Goal: Task Accomplishment & Management: Complete application form

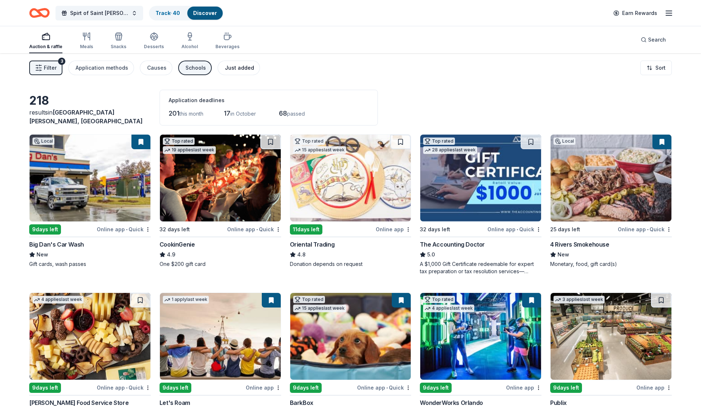
click at [237, 66] on div "Just added" at bounding box center [239, 68] width 29 height 9
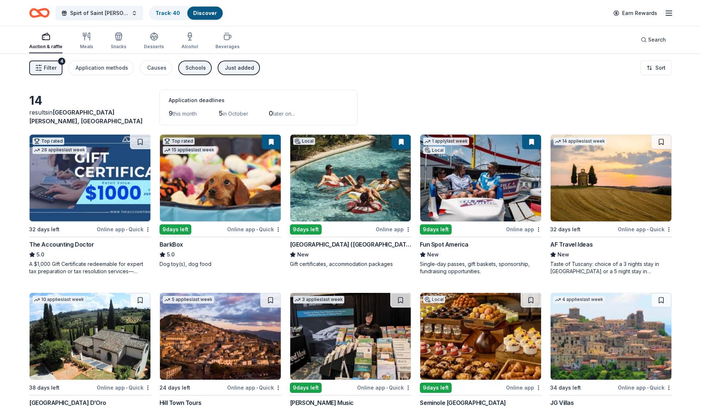
click at [233, 69] on div "Just added" at bounding box center [239, 68] width 29 height 9
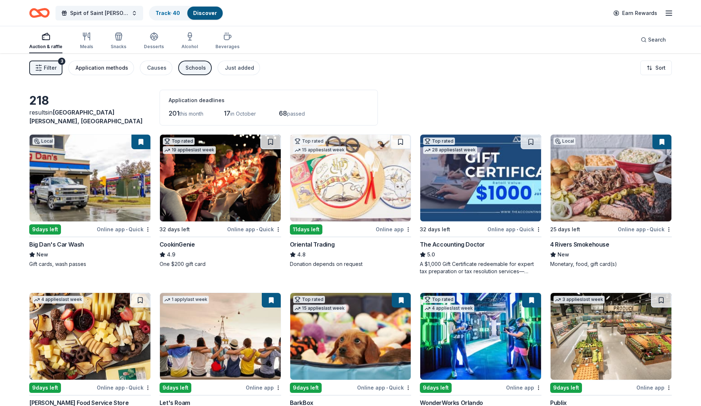
click at [122, 69] on div "Application methods" at bounding box center [102, 68] width 53 height 9
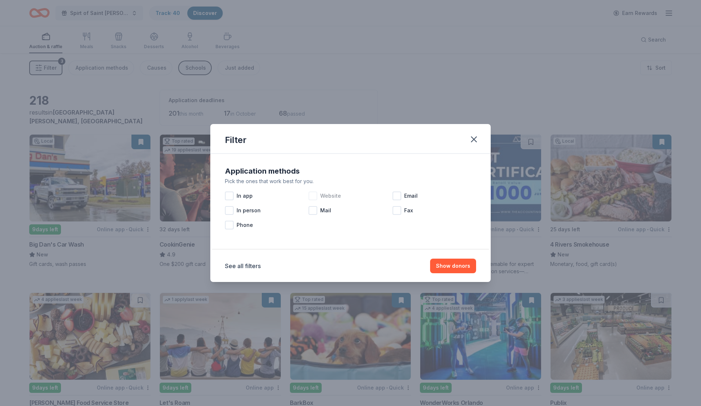
click at [315, 195] on div at bounding box center [312, 196] width 9 height 9
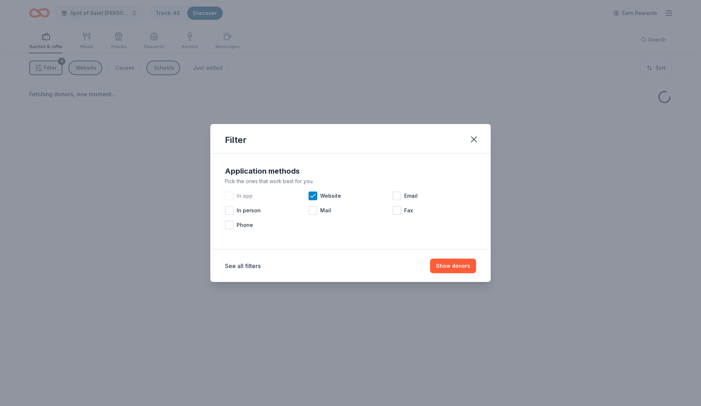
click at [233, 197] on div at bounding box center [229, 196] width 9 height 9
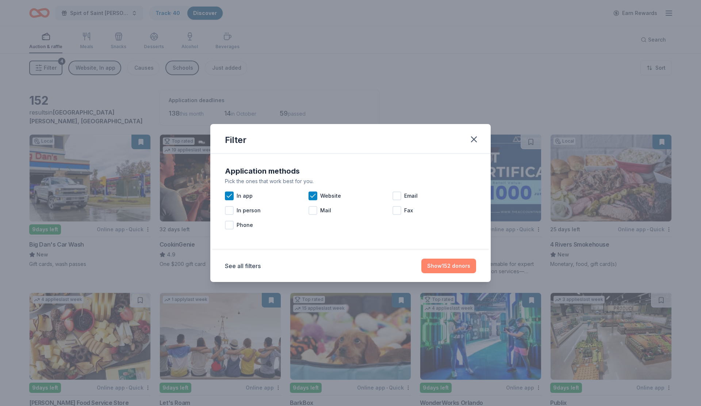
click at [446, 266] on button "Show 152 donors" at bounding box center [448, 266] width 55 height 15
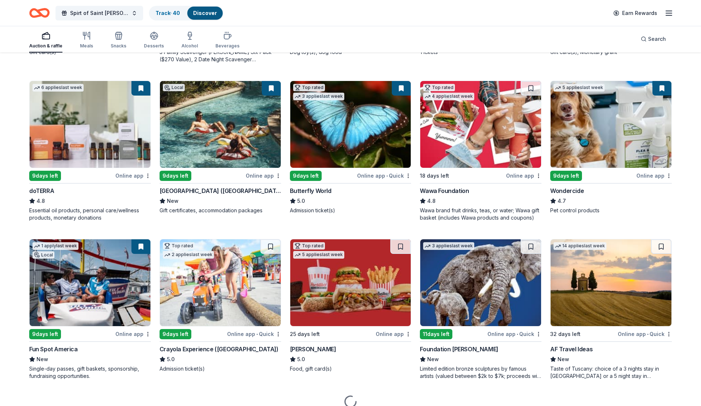
scroll to position [403, 0]
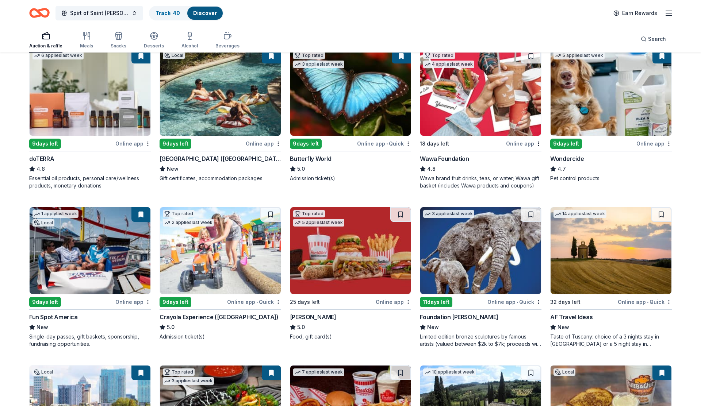
click at [384, 281] on img at bounding box center [350, 250] width 121 height 87
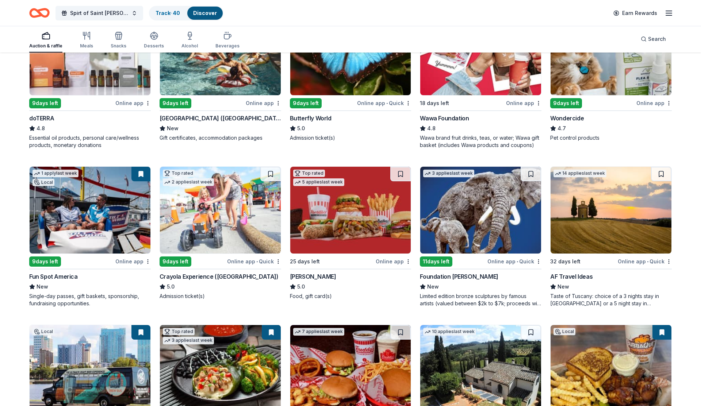
scroll to position [446, 0]
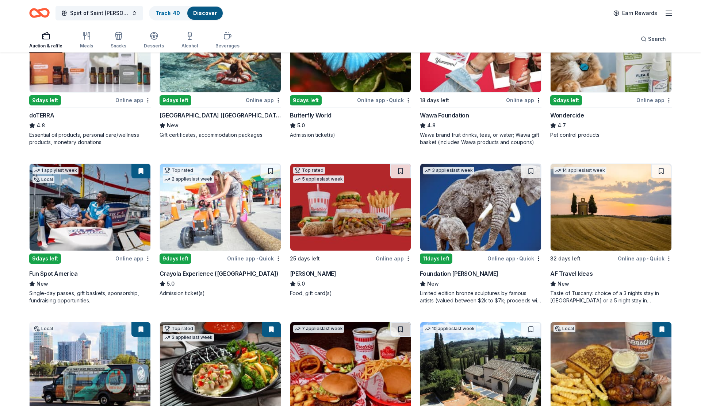
click at [239, 239] on img at bounding box center [220, 207] width 121 height 87
click at [272, 169] on button at bounding box center [270, 171] width 20 height 15
click at [218, 196] on img at bounding box center [220, 207] width 121 height 87
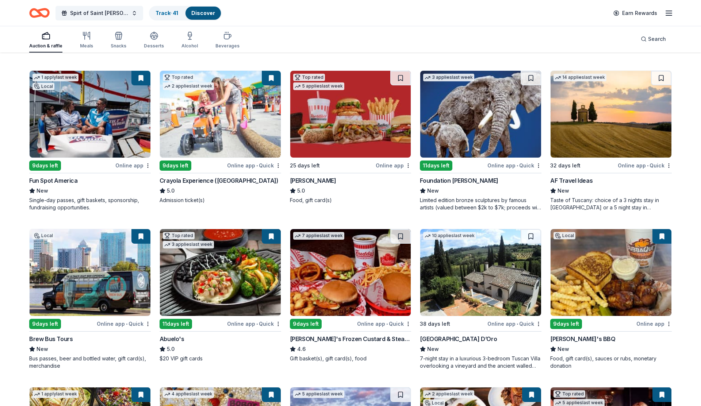
scroll to position [541, 0]
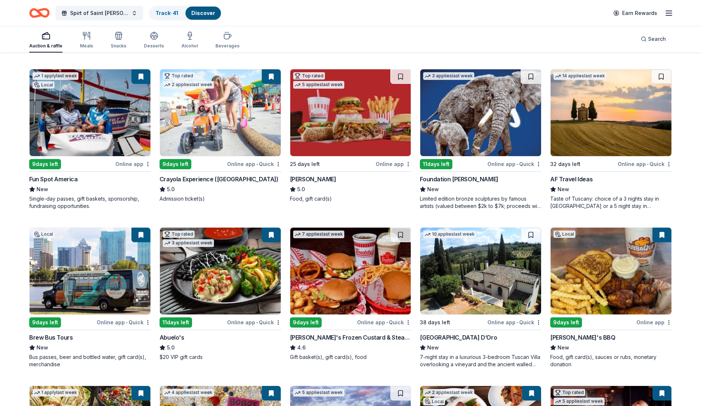
click at [350, 289] on img at bounding box center [350, 271] width 121 height 87
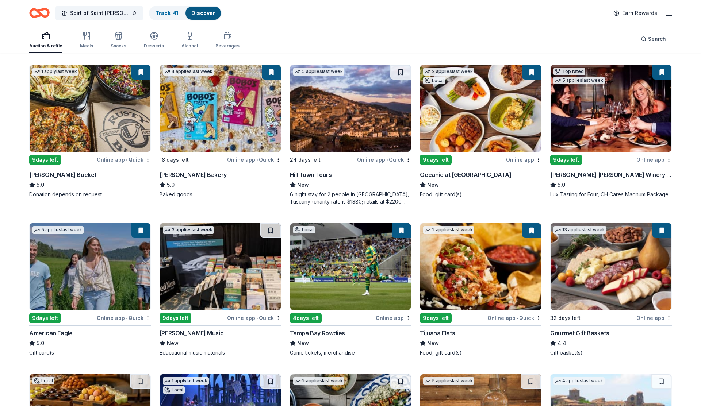
scroll to position [862, 0]
click at [211, 275] on img at bounding box center [220, 266] width 121 height 87
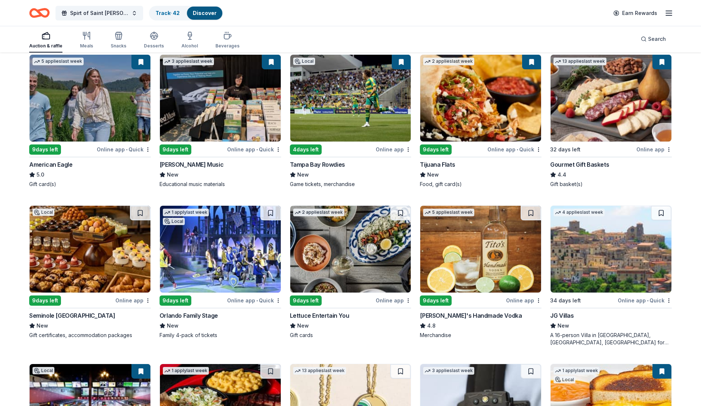
scroll to position [1031, 0]
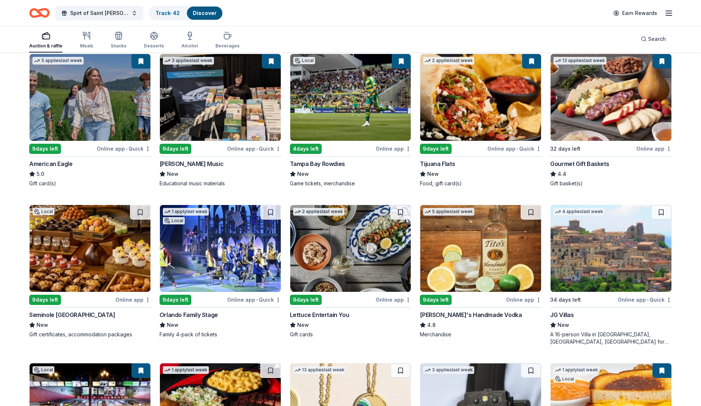
click at [101, 262] on img at bounding box center [90, 248] width 121 height 87
click at [198, 281] on img at bounding box center [220, 248] width 121 height 87
click at [344, 243] on img at bounding box center [350, 248] width 121 height 87
click at [495, 253] on img at bounding box center [480, 248] width 121 height 87
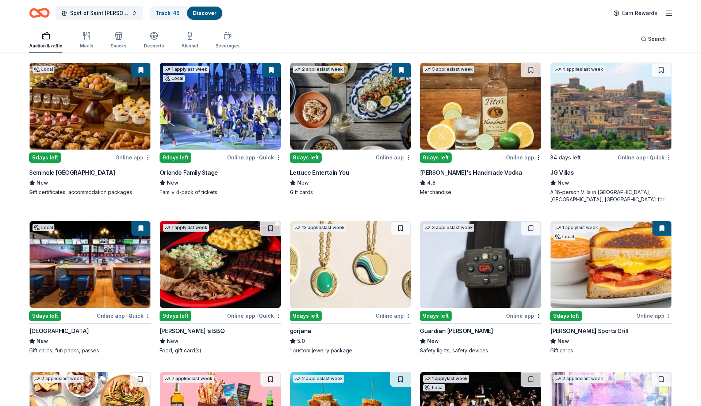
scroll to position [1175, 0]
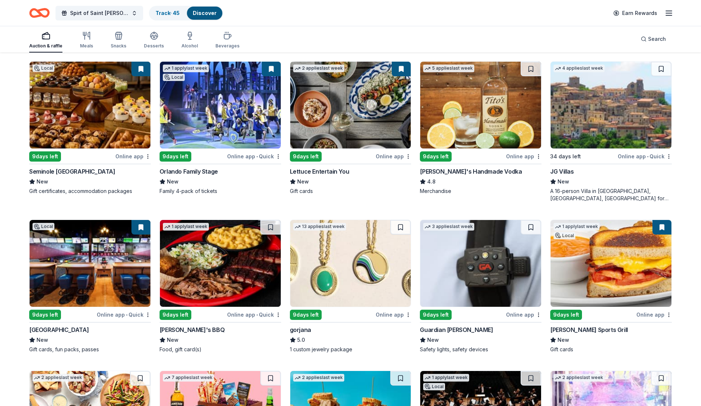
click at [239, 305] on img at bounding box center [220, 263] width 121 height 87
click at [365, 280] on img at bounding box center [350, 263] width 121 height 87
click at [508, 284] on img at bounding box center [480, 263] width 121 height 87
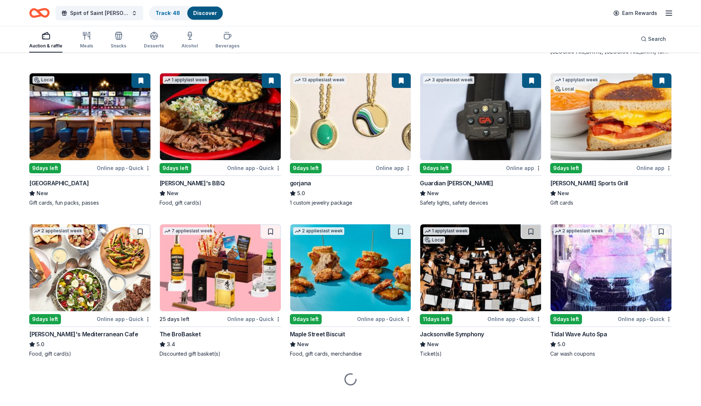
scroll to position [1322, 0]
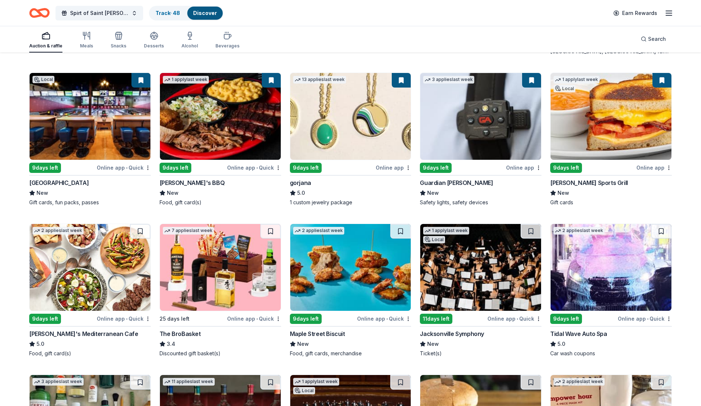
click at [96, 289] on img at bounding box center [90, 267] width 121 height 87
click at [562, 284] on img at bounding box center [610, 267] width 121 height 87
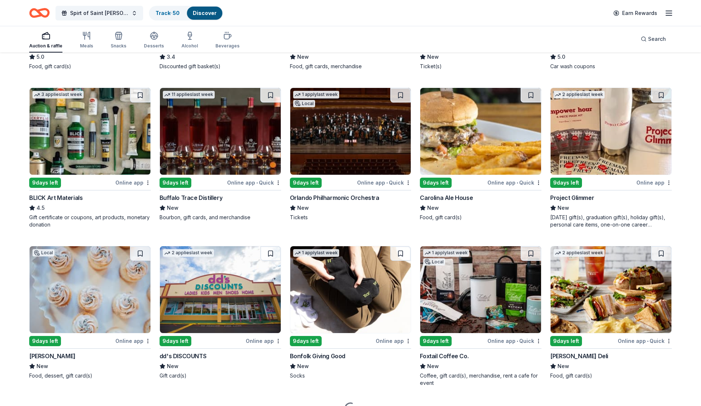
scroll to position [1611, 0]
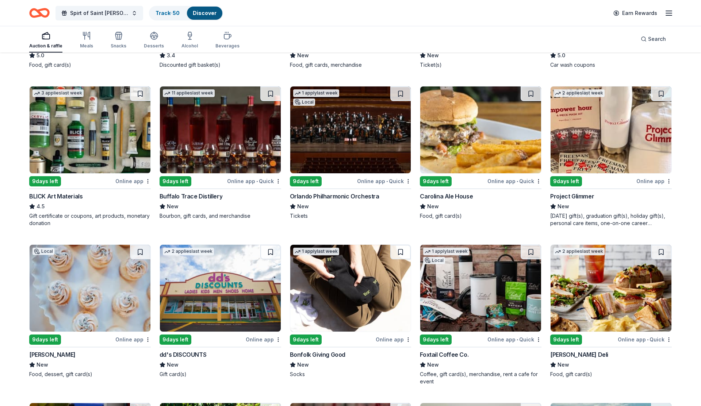
click at [105, 298] on img at bounding box center [90, 288] width 121 height 87
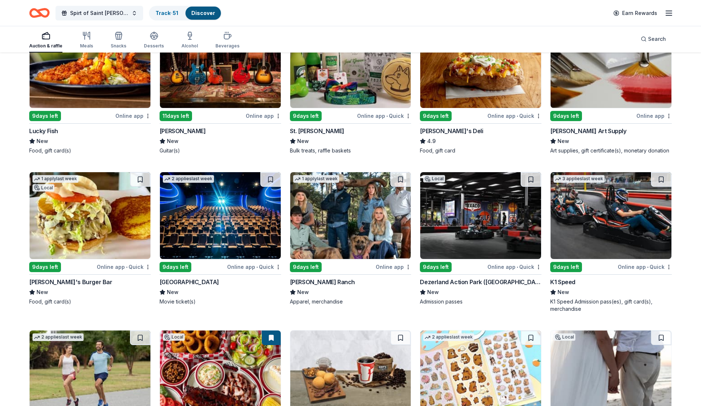
scroll to position [2237, 0]
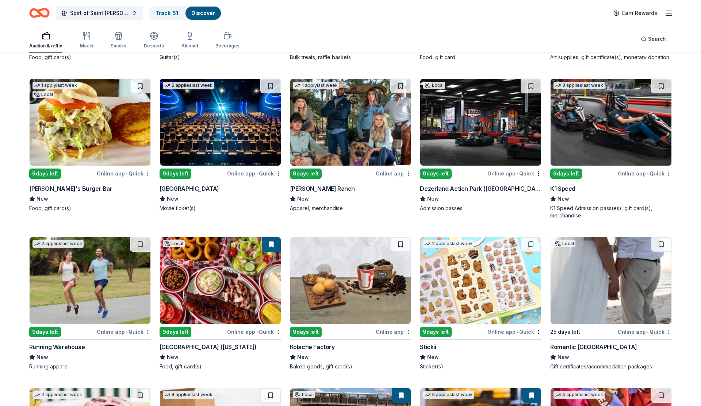
click at [116, 139] on img at bounding box center [90, 122] width 121 height 87
click at [562, 144] on img at bounding box center [610, 122] width 121 height 87
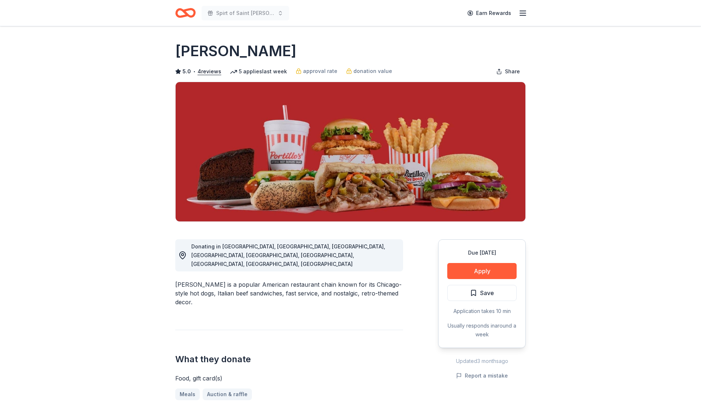
click at [384, 281] on div "Donating in AZ, CA, FL, IA, IL, IN, MN, TX, WI Portillo's is a popular American…" at bounding box center [289, 367] width 228 height 290
click at [482, 272] on button "Apply" at bounding box center [481, 271] width 69 height 16
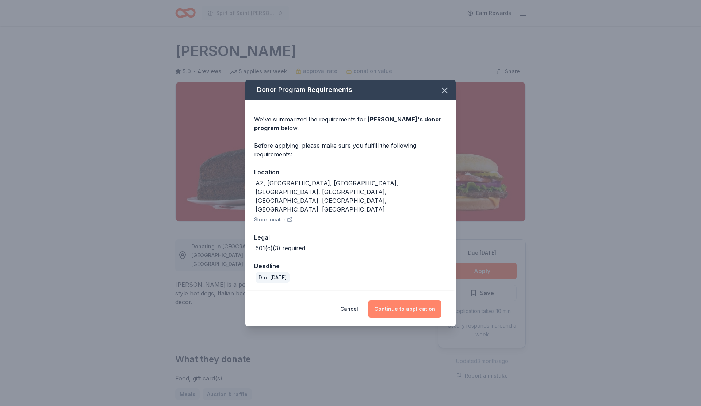
click at [395, 300] on button "Continue to application" at bounding box center [404, 309] width 73 height 18
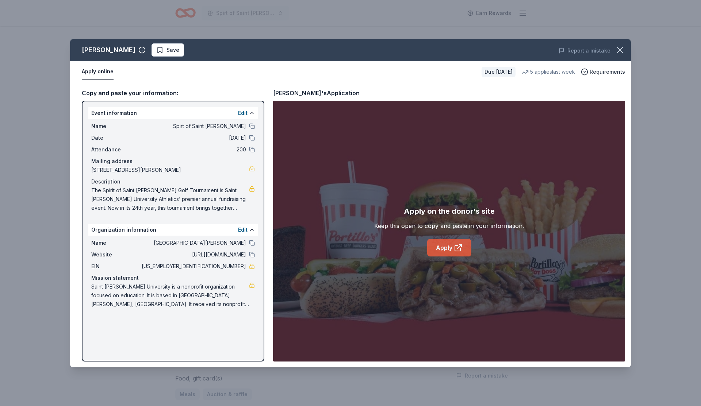
click at [435, 255] on link "Apply" at bounding box center [449, 248] width 44 height 18
click at [622, 46] on icon "button" at bounding box center [620, 50] width 10 height 10
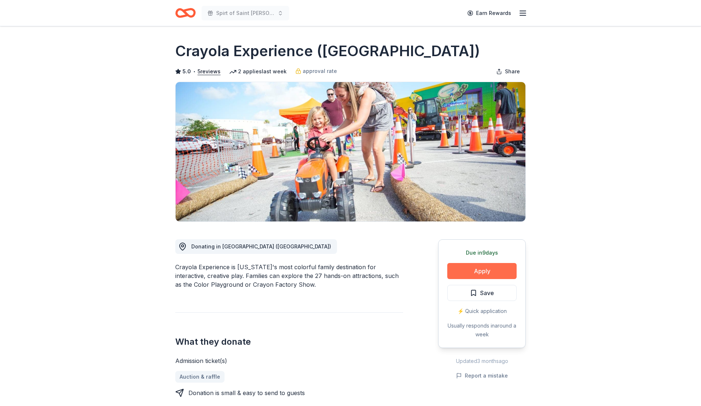
click at [495, 267] on button "Apply" at bounding box center [481, 271] width 69 height 16
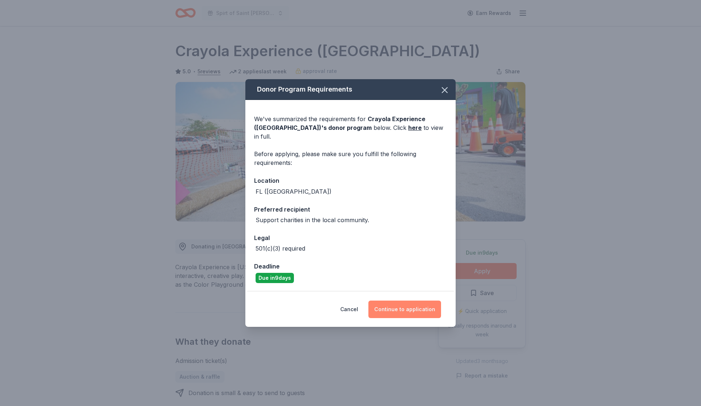
click at [415, 302] on button "Continue to application" at bounding box center [404, 310] width 73 height 18
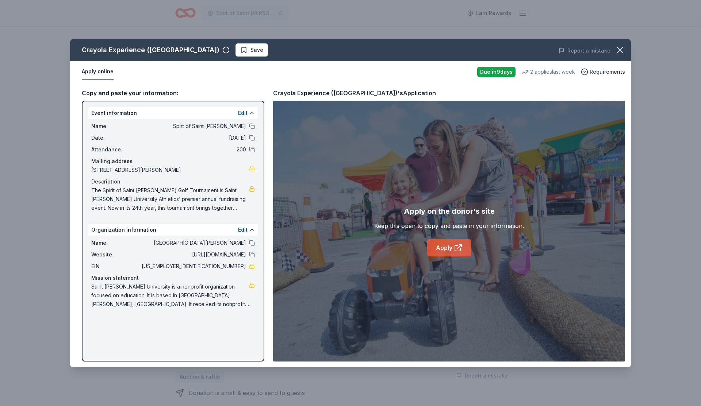
click at [461, 254] on link "Apply" at bounding box center [449, 248] width 44 height 18
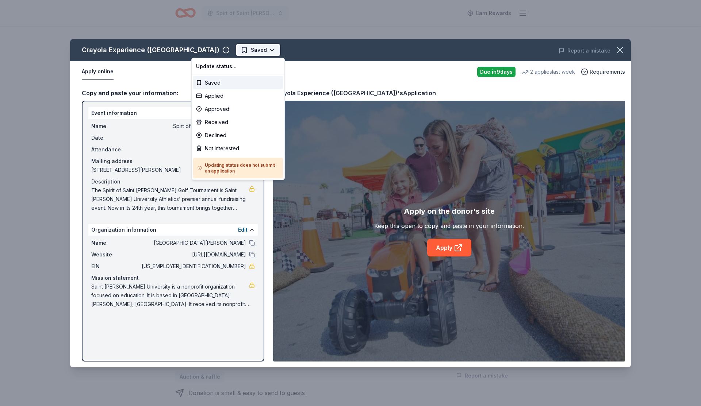
click at [223, 50] on html "Spirt of Saint Leo Earn Rewards Due in 9 days Share Crayola Experience (Orlando…" at bounding box center [350, 203] width 701 height 406
click at [219, 95] on div "Applied" at bounding box center [238, 95] width 90 height 13
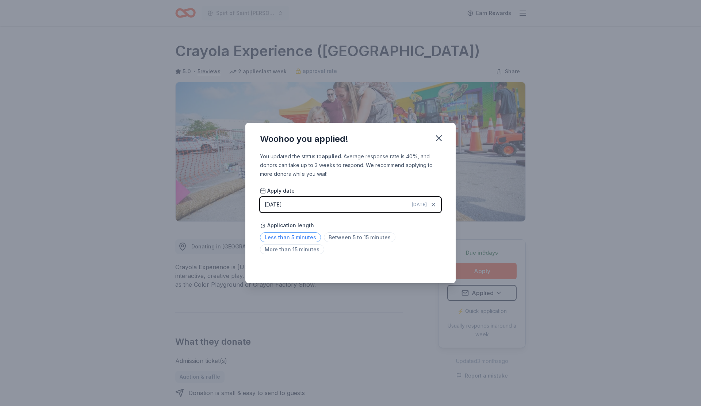
click at [306, 237] on span "Less than 5 minutes" at bounding box center [290, 238] width 61 height 10
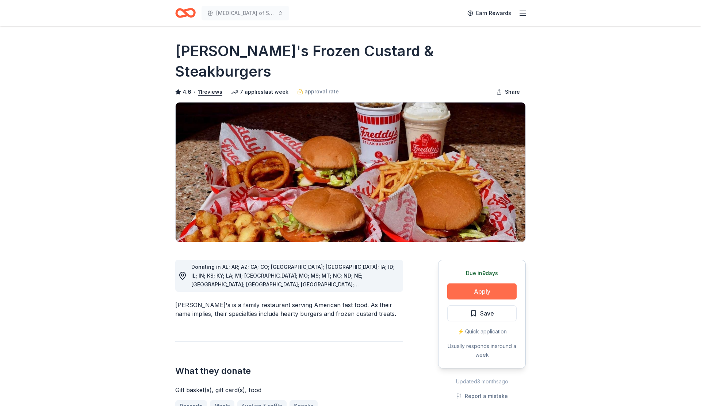
click at [474, 284] on button "Apply" at bounding box center [481, 292] width 69 height 16
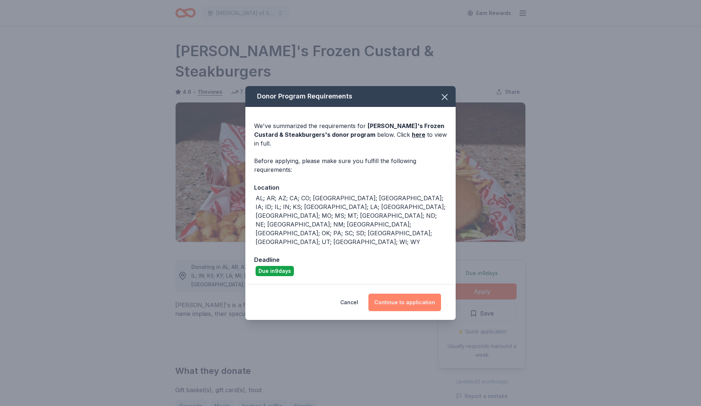
click at [426, 294] on button "Continue to application" at bounding box center [404, 303] width 73 height 18
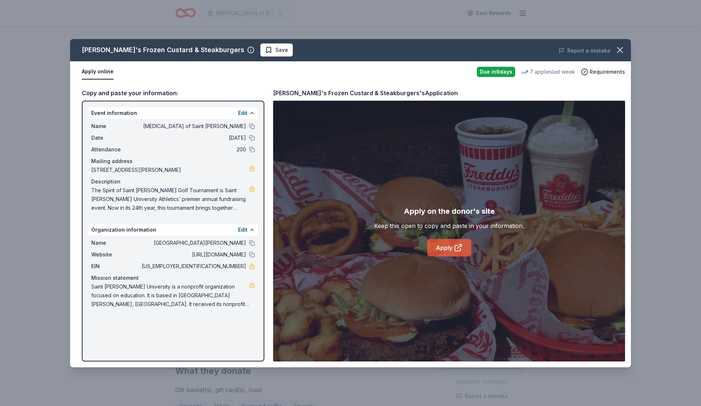
click at [452, 242] on link "Apply" at bounding box center [449, 248] width 44 height 18
click at [618, 49] on icon "button" at bounding box center [620, 50] width 10 height 10
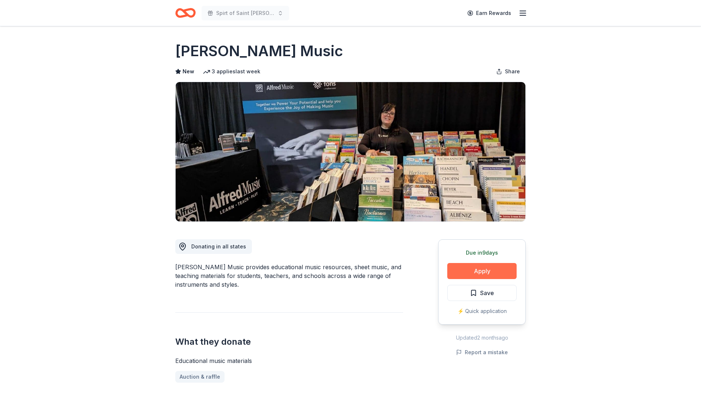
click at [491, 267] on button "Apply" at bounding box center [481, 271] width 69 height 16
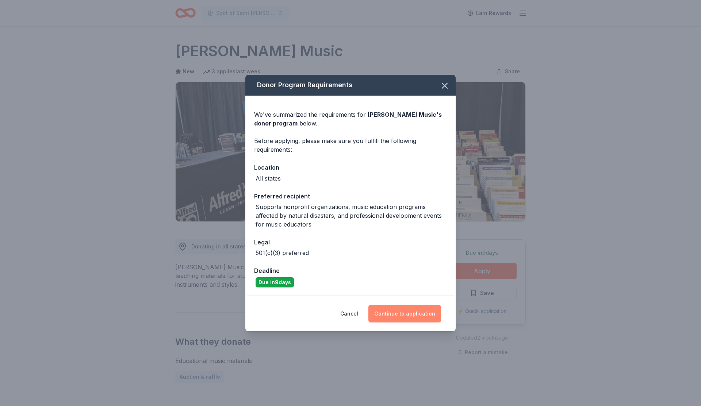
click at [411, 308] on button "Continue to application" at bounding box center [404, 314] width 73 height 18
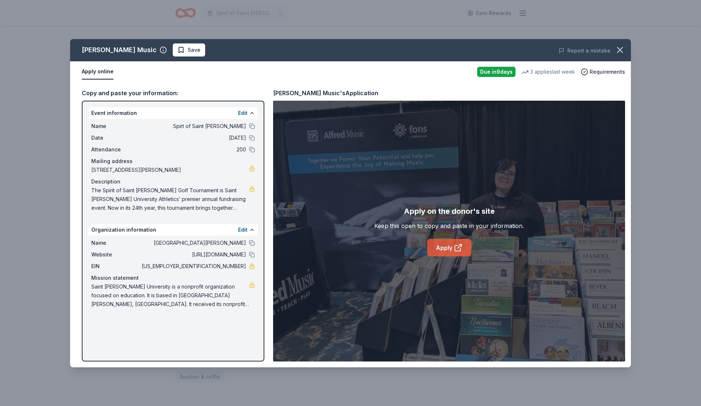
click at [448, 254] on link "Apply" at bounding box center [449, 248] width 44 height 18
click at [188, 50] on span "Save" at bounding box center [194, 50] width 13 height 9
click at [166, 50] on html "Spirt of Saint Leo Earn Rewards Due in 9 days Share Alfred Music New 3 applies …" at bounding box center [350, 203] width 701 height 406
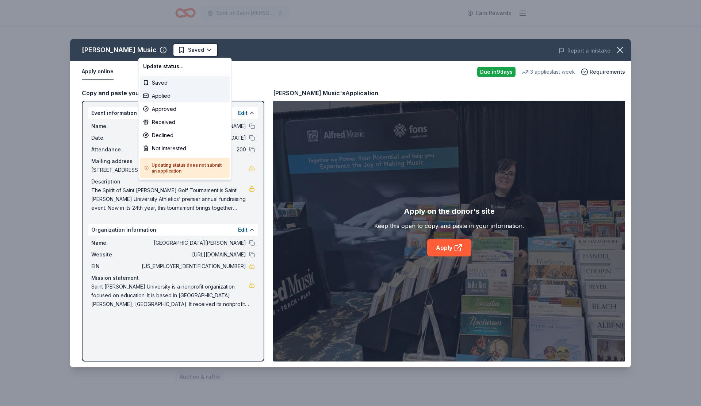
click at [166, 97] on div "Applied" at bounding box center [185, 95] width 90 height 13
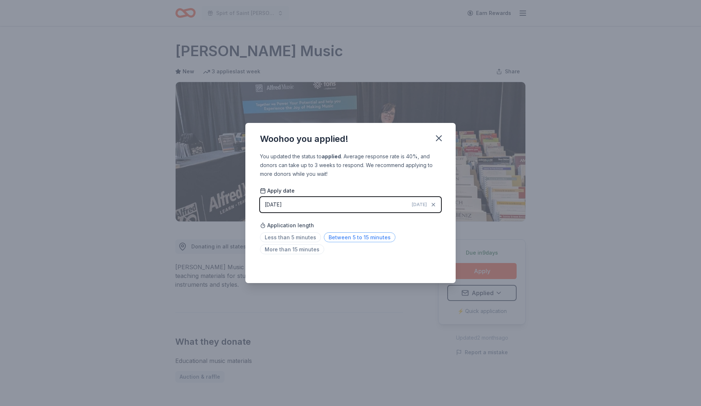
click at [335, 238] on span "Between 5 to 15 minutes" at bounding box center [360, 238] width 72 height 10
click at [439, 138] on icon "button" at bounding box center [438, 138] width 5 height 5
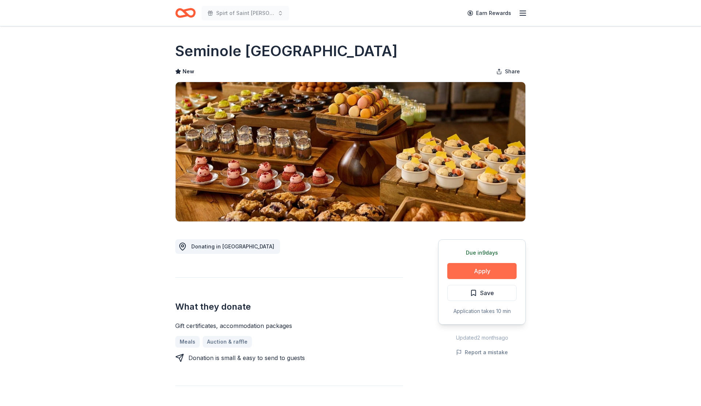
click at [480, 271] on button "Apply" at bounding box center [481, 271] width 69 height 16
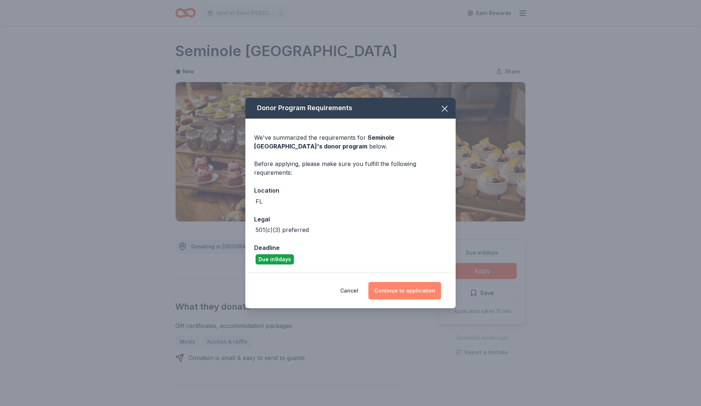
click at [429, 285] on button "Continue to application" at bounding box center [404, 291] width 73 height 18
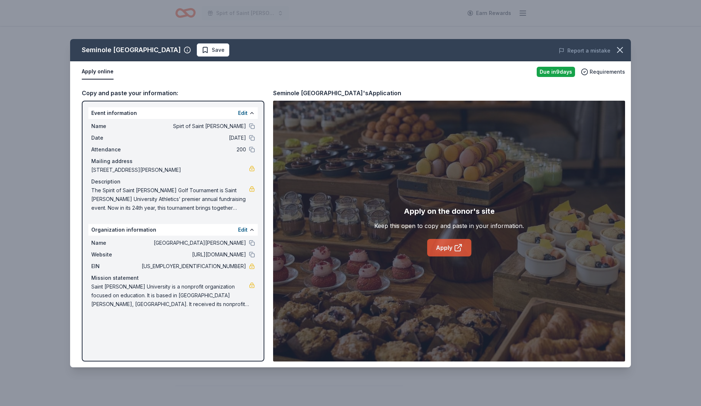
click at [449, 243] on link "Apply" at bounding box center [449, 248] width 44 height 18
click at [224, 51] on span "Save" at bounding box center [213, 50] width 23 height 9
click at [266, 51] on html "Spirt of Saint Leo Earn Rewards Due in 9 days Share Seminole Hard Rock Hotel & …" at bounding box center [350, 203] width 701 height 406
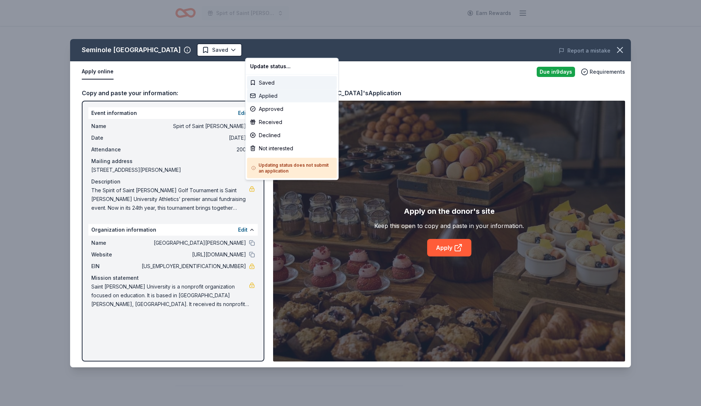
click at [269, 97] on div "Applied" at bounding box center [292, 95] width 90 height 13
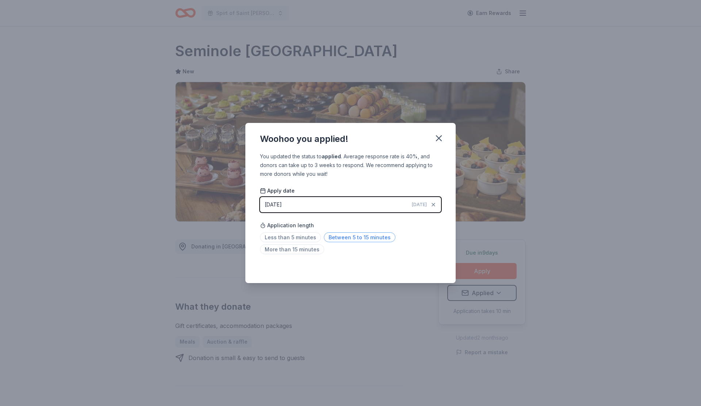
click at [344, 237] on span "Between 5 to 15 minutes" at bounding box center [360, 238] width 72 height 10
click at [434, 140] on icon "button" at bounding box center [439, 138] width 10 height 10
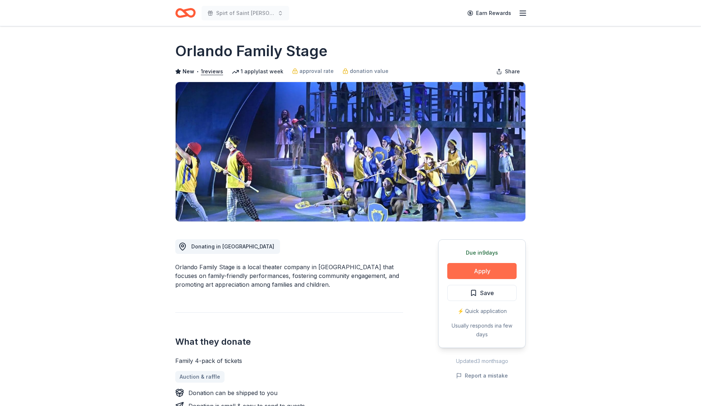
click at [493, 274] on button "Apply" at bounding box center [481, 271] width 69 height 16
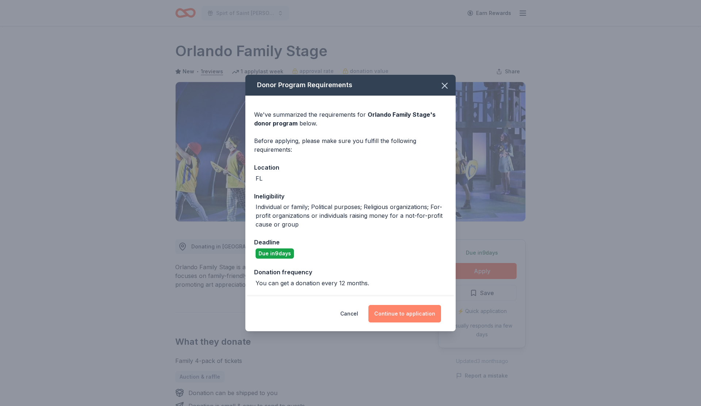
click at [414, 319] on button "Continue to application" at bounding box center [404, 314] width 73 height 18
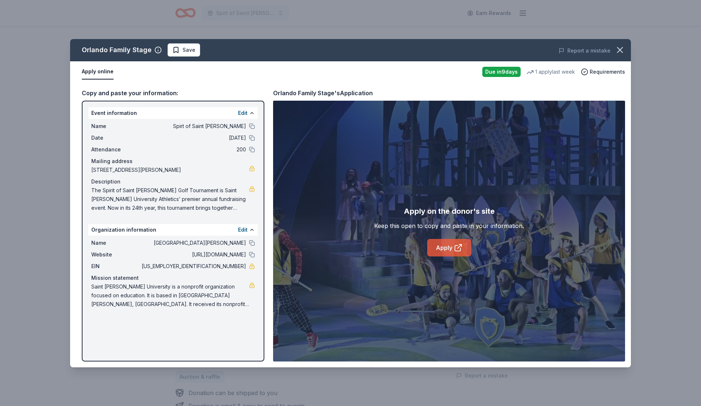
click at [461, 249] on icon at bounding box center [458, 247] width 9 height 9
click at [247, 229] on div "Edit" at bounding box center [246, 230] width 17 height 9
click at [243, 112] on button "Edit" at bounding box center [242, 113] width 9 height 9
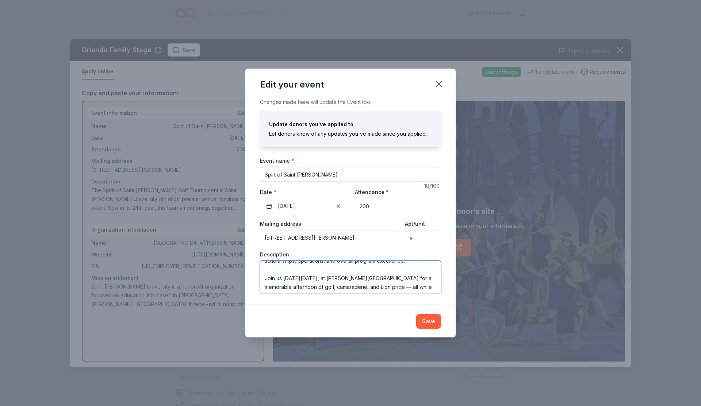
scroll to position [79, 0]
drag, startPoint x: 264, startPoint y: 267, endPoint x: 478, endPoint y: 312, distance: 219.1
click at [478, 312] on div "Edit your event Changes made here will update the Event too. Update donors you'…" at bounding box center [350, 203] width 701 height 406
click at [384, 283] on textarea "The Spirit of Saint [PERSON_NAME] Golf Tournament is Saint [PERSON_NAME] Univer…" at bounding box center [350, 277] width 181 height 33
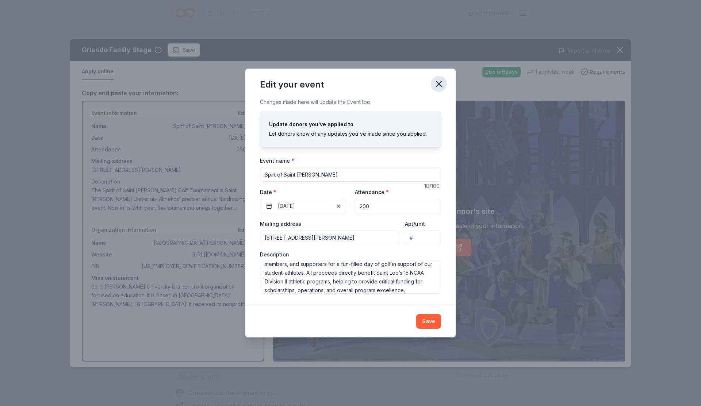
click at [440, 78] on button "button" at bounding box center [439, 84] width 16 height 16
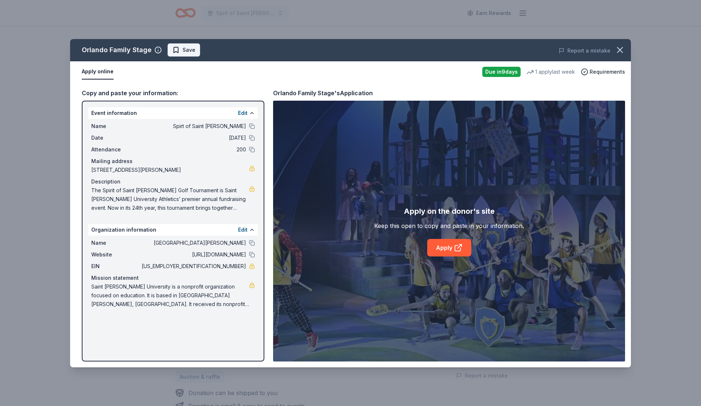
click at [191, 52] on span "Save" at bounding box center [189, 50] width 13 height 9
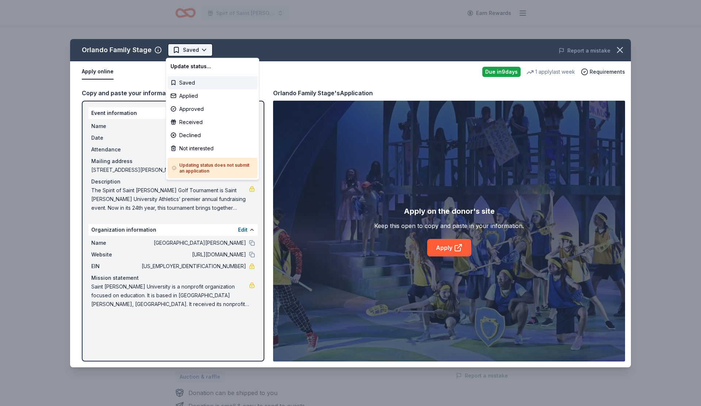
click at [198, 52] on html "Spirt of Saint Leo Earn Rewards Due in 9 days Share Orlando Family Stage New • …" at bounding box center [350, 203] width 701 height 406
click at [198, 98] on div "Applied" at bounding box center [213, 95] width 90 height 13
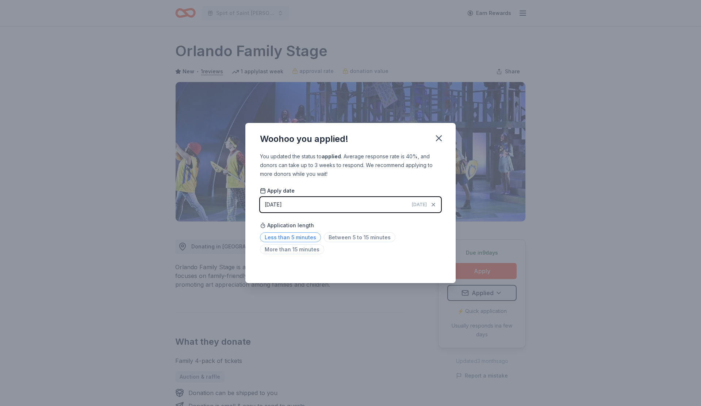
click at [309, 237] on span "Less than 5 minutes" at bounding box center [290, 238] width 61 height 10
click at [437, 143] on icon "button" at bounding box center [439, 138] width 10 height 10
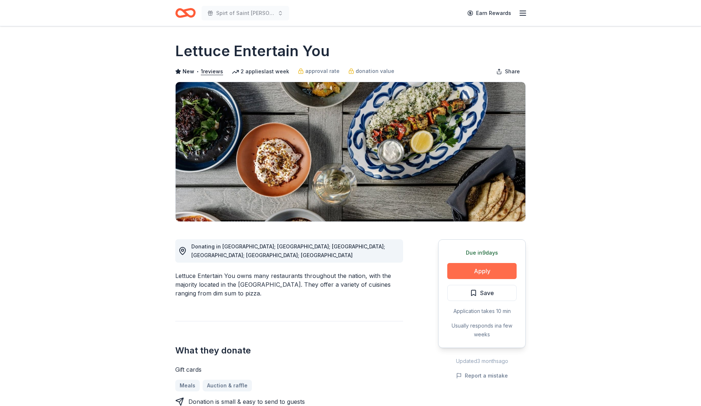
click at [455, 273] on button "Apply" at bounding box center [481, 271] width 69 height 16
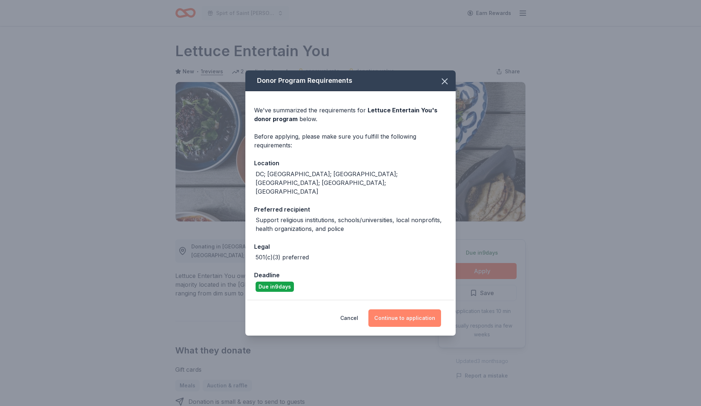
click at [408, 312] on button "Continue to application" at bounding box center [404, 319] width 73 height 18
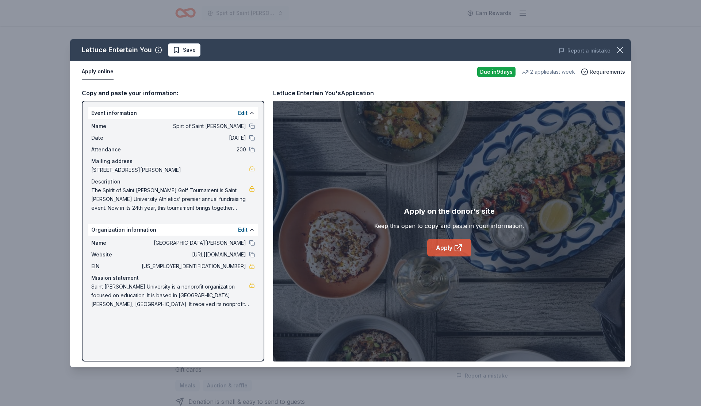
click at [461, 248] on icon at bounding box center [458, 247] width 9 height 9
click at [243, 229] on button "Edit" at bounding box center [242, 230] width 9 height 9
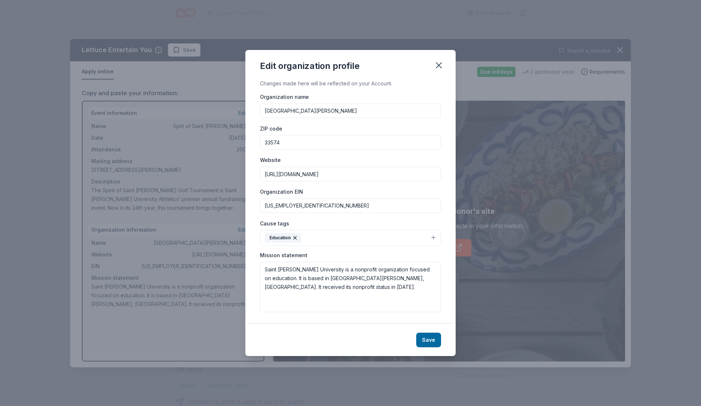
drag, startPoint x: 296, startPoint y: 209, endPoint x: 253, endPoint y: 209, distance: 43.1
click at [253, 209] on div "Changes made here will be reflected on your Account. Organization name [GEOGRAP…" at bounding box center [350, 201] width 210 height 245
drag, startPoint x: 297, startPoint y: 205, endPoint x: 258, endPoint y: 205, distance: 39.4
click at [258, 205] on div "Changes made here will be reflected on your Account. Organization name [GEOGRAP…" at bounding box center [350, 201] width 210 height 245
click at [438, 64] on icon "button" at bounding box center [438, 65] width 5 height 5
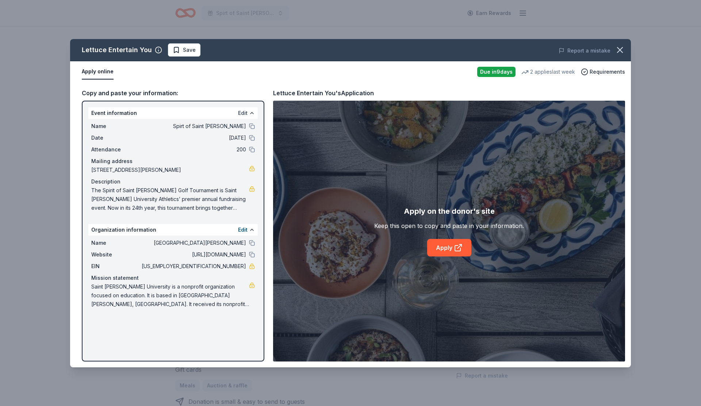
click at [240, 112] on button "Edit" at bounding box center [242, 113] width 9 height 9
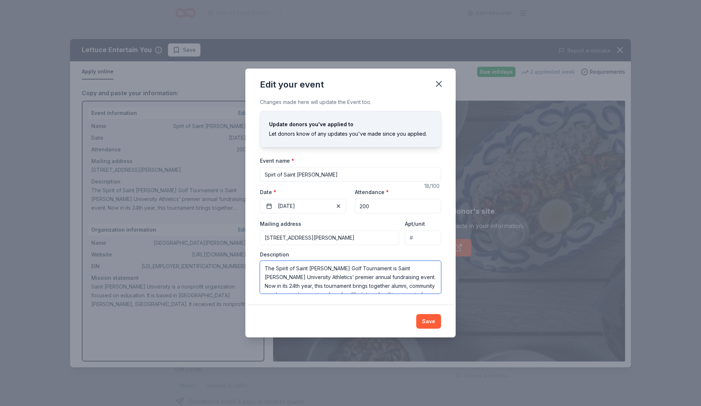
scroll to position [79, 0]
drag, startPoint x: 265, startPoint y: 269, endPoint x: 504, endPoint y: 322, distance: 245.3
click at [504, 322] on div "Edit your event Changes made here will update the Event too. Update donors you'…" at bounding box center [350, 203] width 701 height 406
click at [438, 79] on icon "button" at bounding box center [439, 84] width 10 height 10
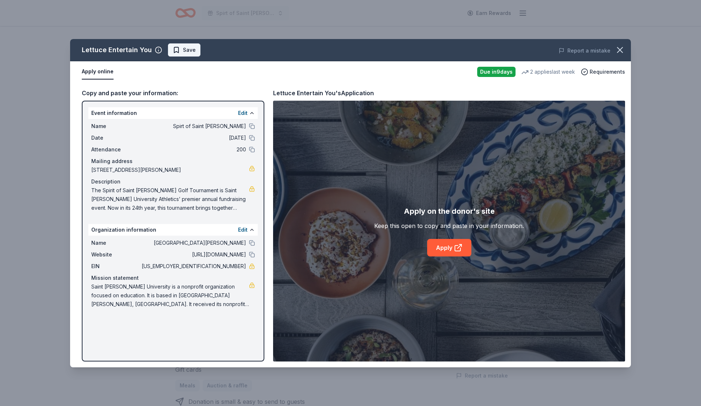
click at [189, 47] on span "Save" at bounding box center [189, 50] width 13 height 9
click at [189, 50] on html "Spirt of Saint Leo Earn Rewards Due in 9 days Share Lettuce Entertain You New •…" at bounding box center [350, 203] width 701 height 406
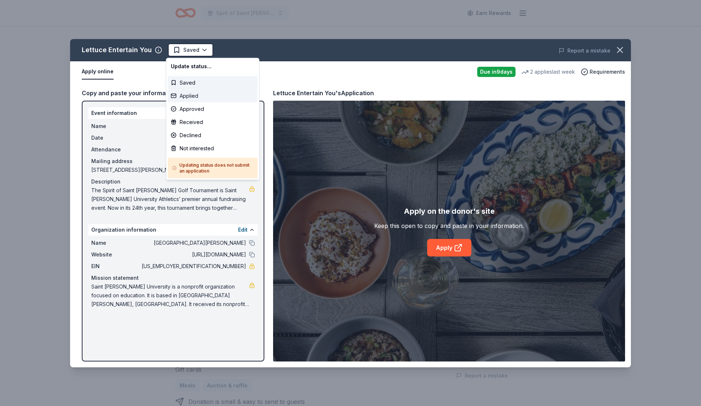
click at [189, 97] on div "Applied" at bounding box center [213, 95] width 90 height 13
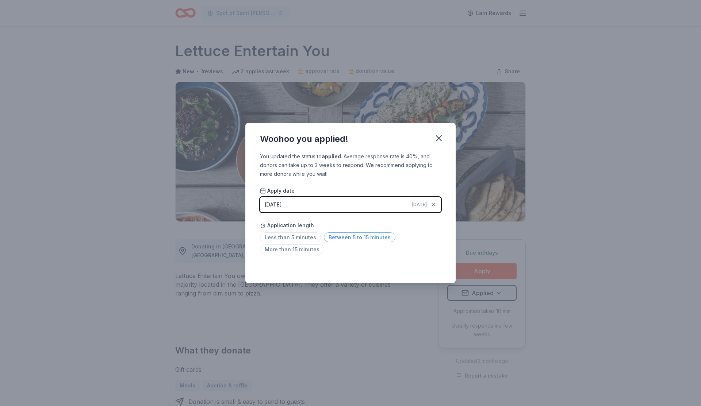
click at [329, 238] on span "Between 5 to 15 minutes" at bounding box center [360, 238] width 72 height 10
click at [436, 137] on icon "button" at bounding box center [439, 138] width 10 height 10
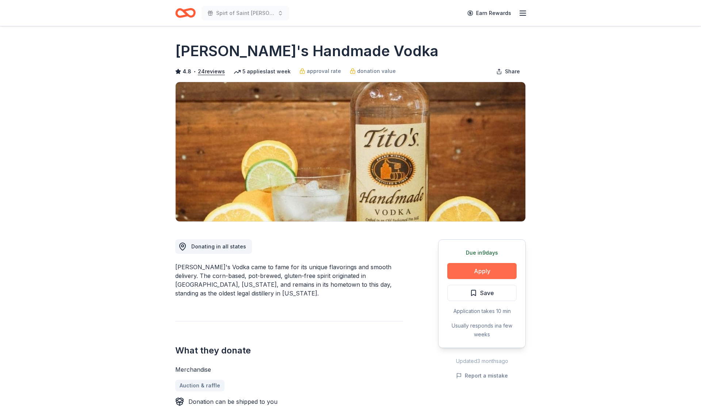
click at [494, 273] on button "Apply" at bounding box center [481, 271] width 69 height 16
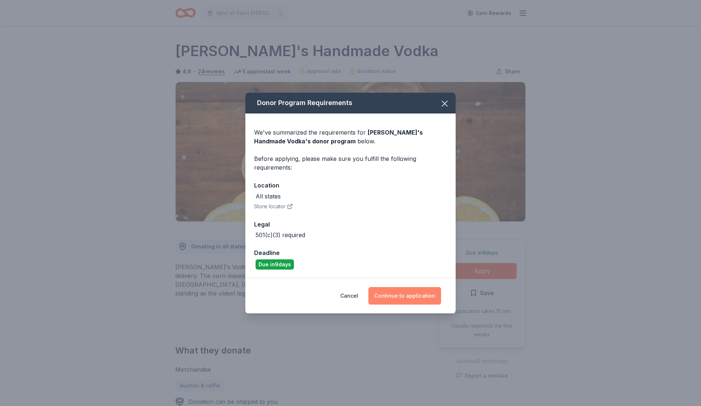
click at [405, 293] on button "Continue to application" at bounding box center [404, 296] width 73 height 18
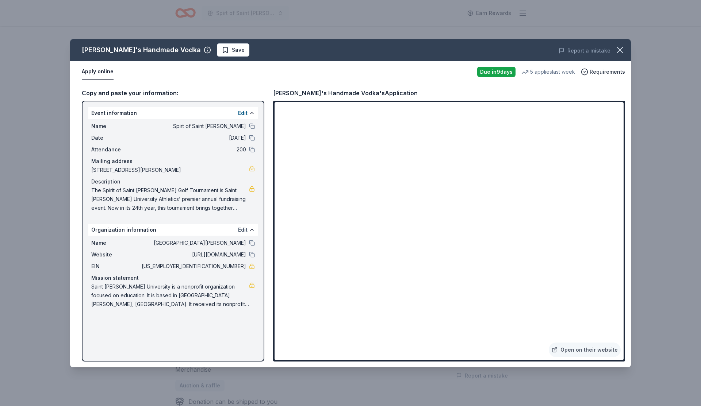
click at [244, 230] on button "Edit" at bounding box center [242, 230] width 9 height 9
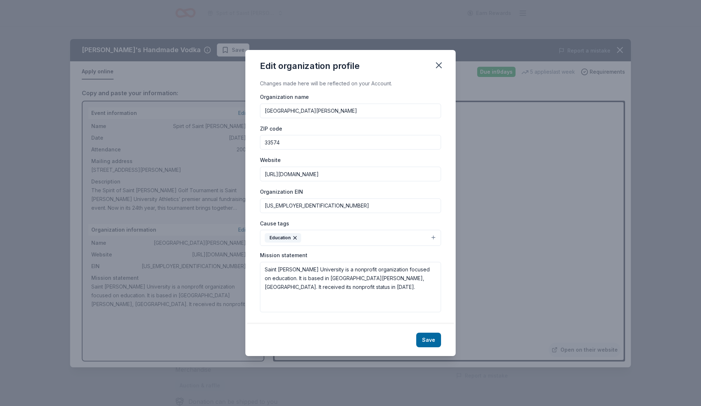
drag, startPoint x: 298, startPoint y: 205, endPoint x: 256, endPoint y: 204, distance: 41.3
click at [256, 204] on div "Changes made here will be reflected on your Account. Organization name [GEOGRAP…" at bounding box center [350, 201] width 210 height 245
click at [432, 67] on button "button" at bounding box center [439, 65] width 16 height 16
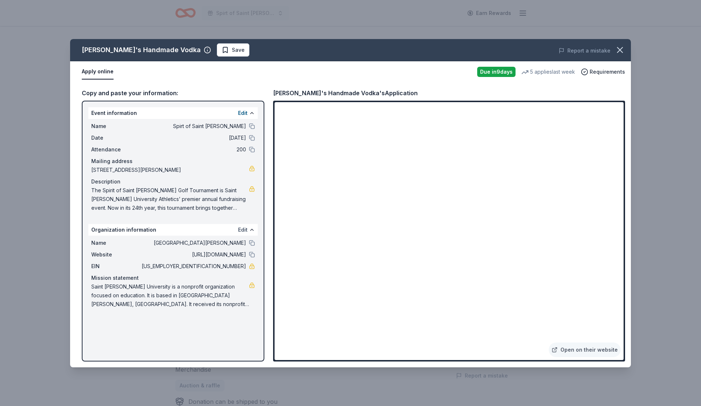
click at [243, 229] on button "Edit" at bounding box center [242, 230] width 9 height 9
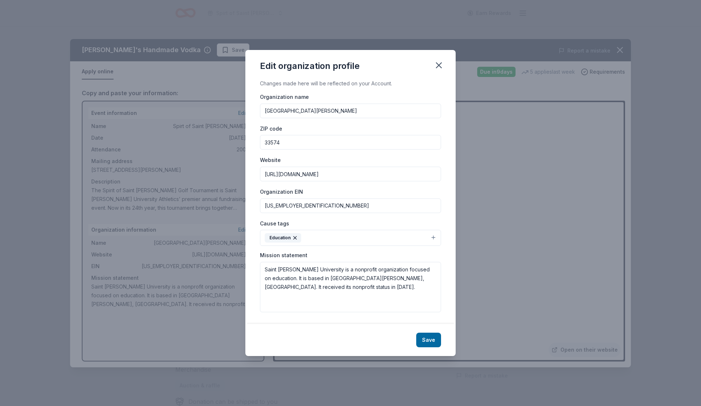
drag, startPoint x: 295, startPoint y: 205, endPoint x: 247, endPoint y: 205, distance: 48.6
click at [247, 205] on div "Changes made here will be reflected on your Account. Organization name [GEOGRAP…" at bounding box center [350, 201] width 210 height 245
click at [435, 66] on icon "button" at bounding box center [439, 65] width 10 height 10
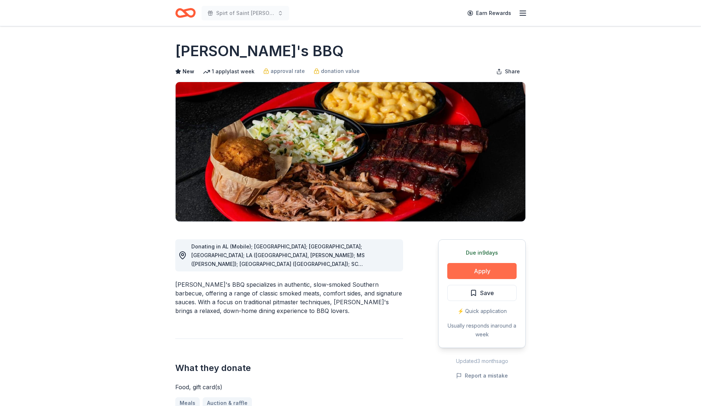
click at [461, 276] on button "Apply" at bounding box center [481, 271] width 69 height 16
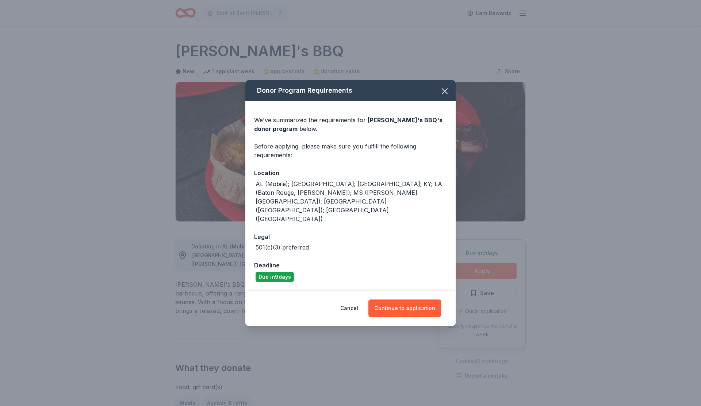
click at [461, 276] on div "Donor Program Requirements We've summarized the requirements for Sonny's BBQ 's…" at bounding box center [350, 203] width 701 height 406
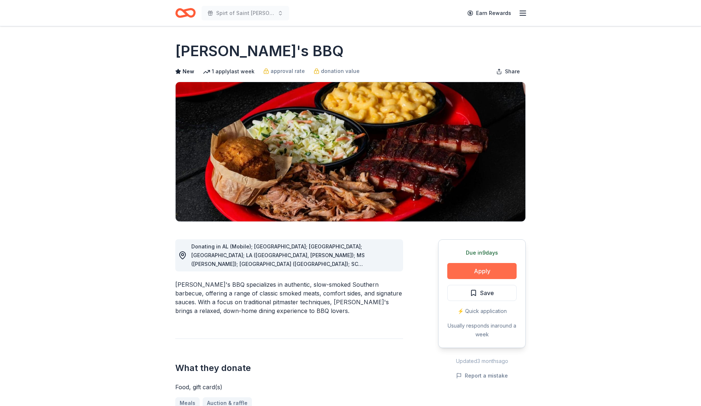
click at [493, 270] on button "Apply" at bounding box center [481, 271] width 69 height 16
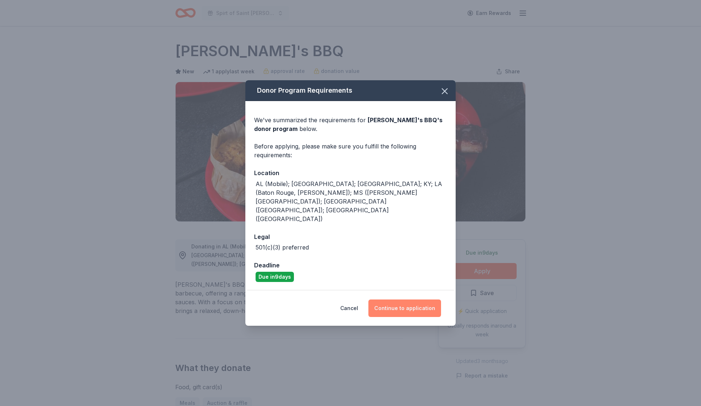
click at [404, 300] on button "Continue to application" at bounding box center [404, 309] width 73 height 18
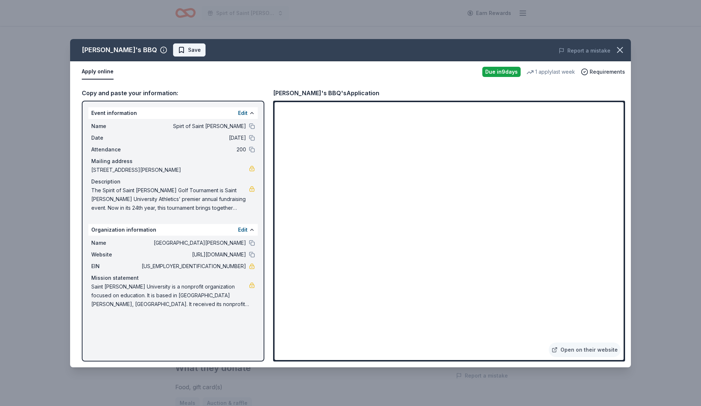
click at [188, 51] on span "Save" at bounding box center [194, 50] width 13 height 9
click at [162, 51] on html "Spirt of Saint Leo Earn Rewards Due in 9 days Share Sonny's BBQ New 1 apply las…" at bounding box center [350, 203] width 701 height 406
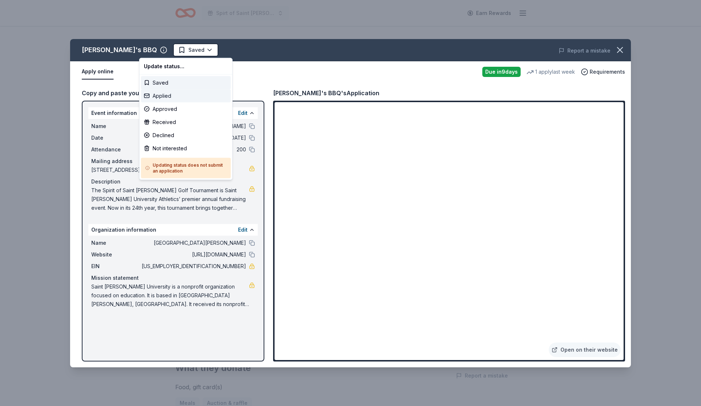
click at [162, 95] on div "Applied" at bounding box center [186, 95] width 90 height 13
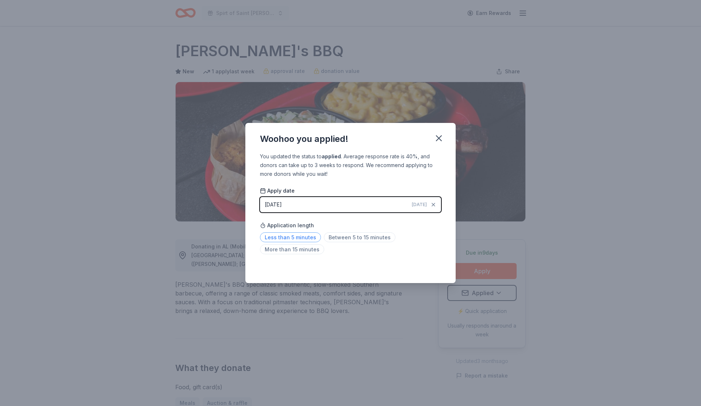
click at [298, 236] on span "Less than 5 minutes" at bounding box center [290, 238] width 61 height 10
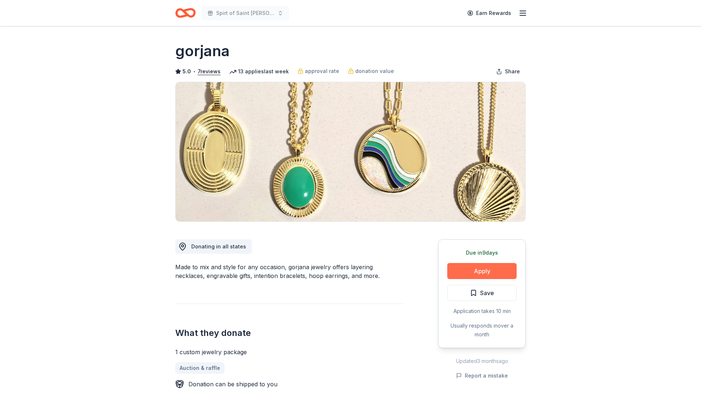
click at [477, 276] on button "Apply" at bounding box center [481, 271] width 69 height 16
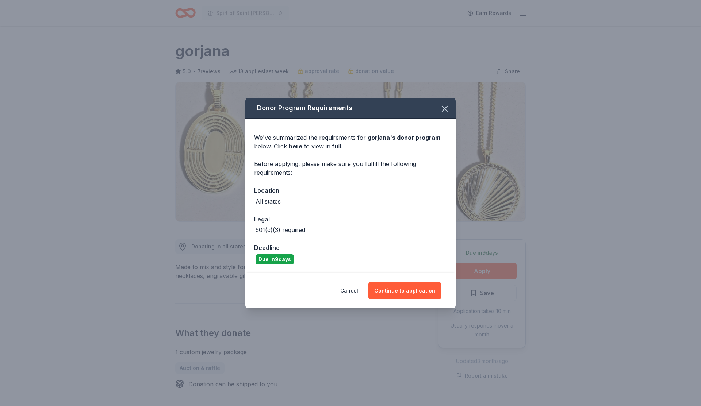
click at [414, 281] on div "Cancel Continue to application" at bounding box center [350, 290] width 210 height 35
click at [414, 287] on button "Continue to application" at bounding box center [404, 291] width 73 height 18
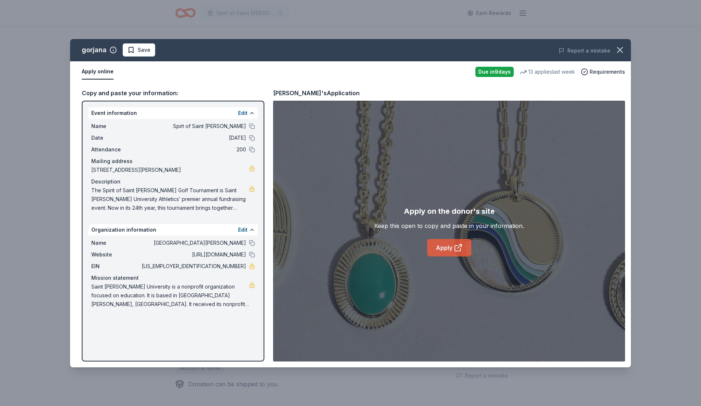
click at [460, 245] on icon at bounding box center [458, 247] width 9 height 9
click at [142, 56] on button "Save" at bounding box center [139, 49] width 32 height 13
click at [145, 54] on html "Spirt of Saint [PERSON_NAME] Earn Rewards Due [DATE] Share gorjana 5.0 • 7 revi…" at bounding box center [350, 203] width 701 height 406
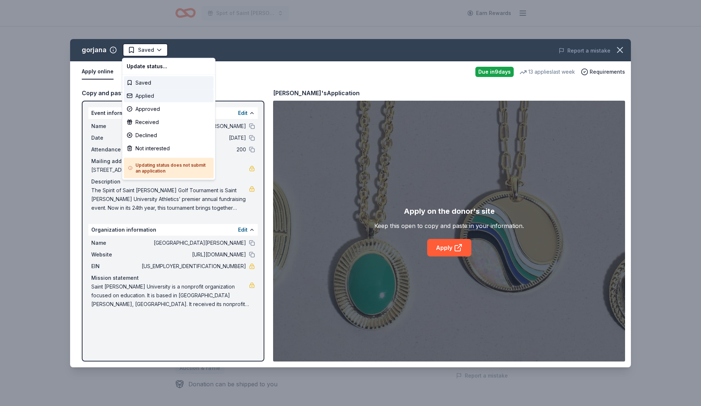
click at [138, 96] on div "Applied" at bounding box center [169, 95] width 90 height 13
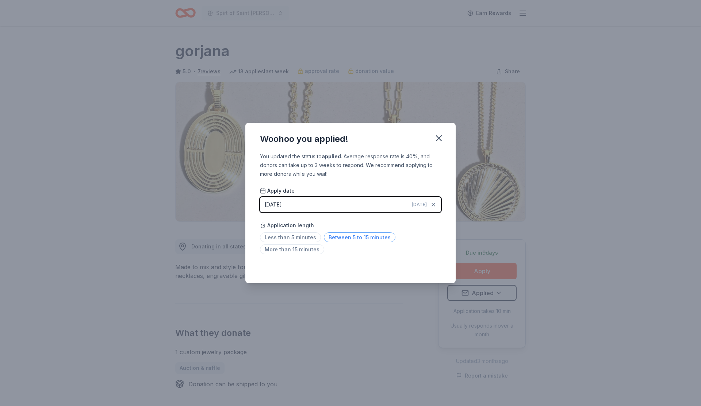
click at [349, 241] on span "Between 5 to 15 minutes" at bounding box center [360, 238] width 72 height 10
click at [440, 139] on icon "button" at bounding box center [439, 138] width 10 height 10
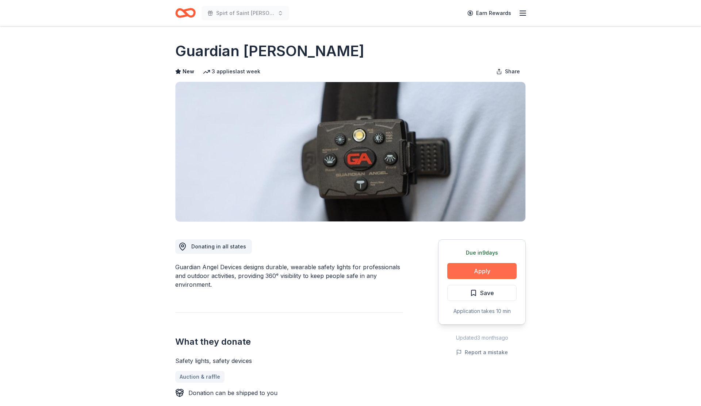
click at [491, 268] on button "Apply" at bounding box center [481, 271] width 69 height 16
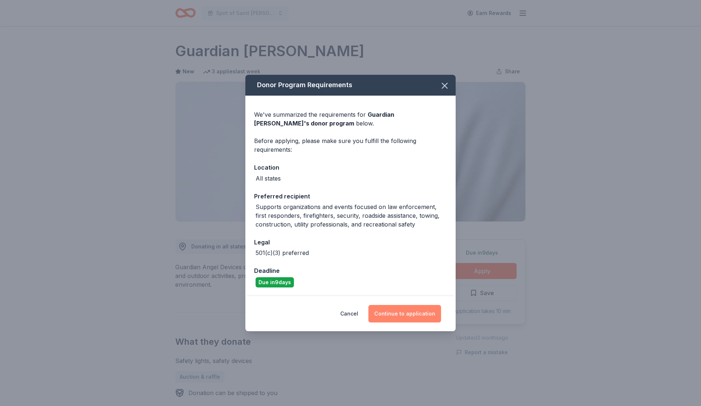
click at [421, 311] on button "Continue to application" at bounding box center [404, 314] width 73 height 18
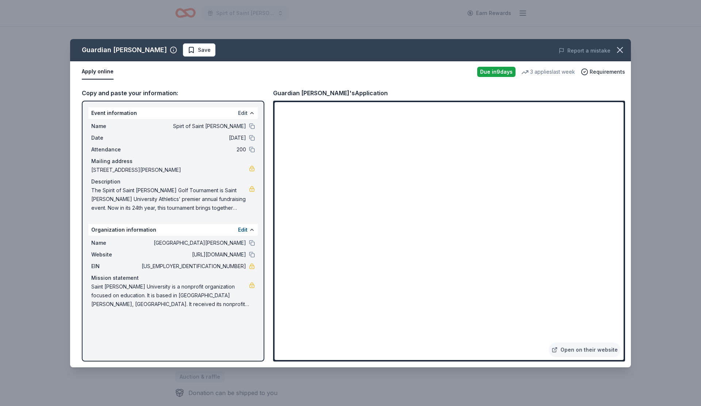
click at [243, 115] on button "Edit" at bounding box center [242, 113] width 9 height 9
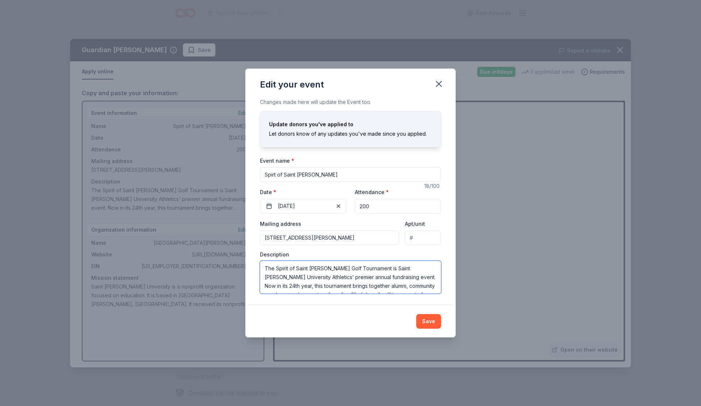
scroll to position [79, 0]
drag, startPoint x: 264, startPoint y: 267, endPoint x: 534, endPoint y: 330, distance: 277.5
click at [534, 330] on div "Edit your event Changes made here will update the Event too. Update donors you'…" at bounding box center [350, 203] width 701 height 406
click at [434, 82] on icon "button" at bounding box center [439, 84] width 10 height 10
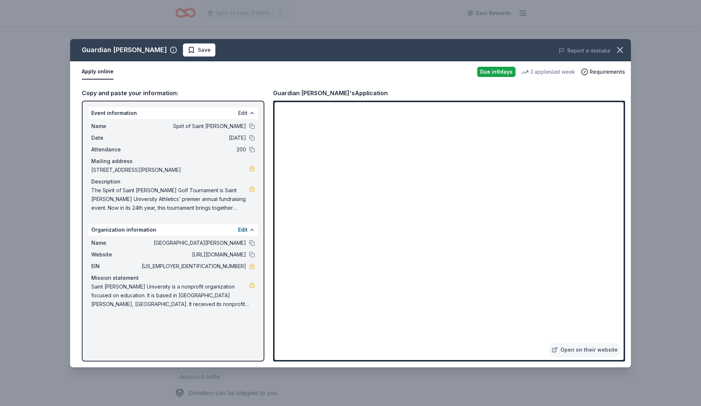
click at [241, 112] on button "Edit" at bounding box center [242, 113] width 9 height 9
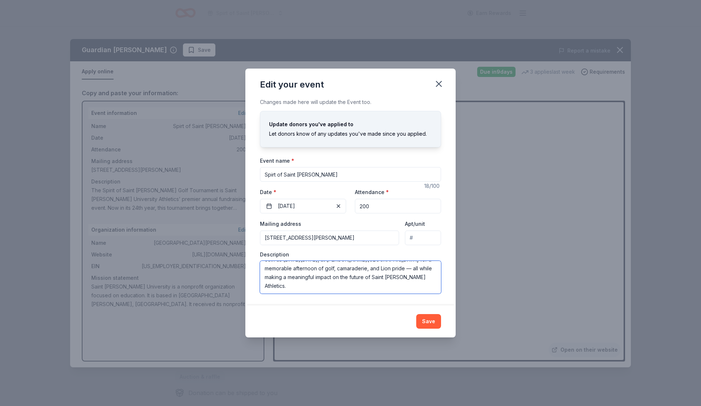
drag, startPoint x: 265, startPoint y: 270, endPoint x: 550, endPoint y: 337, distance: 293.3
click at [550, 337] on div "Edit your event Changes made here will update the Event too. Update donors you'…" at bounding box center [350, 203] width 701 height 406
click at [441, 85] on icon "button" at bounding box center [439, 84] width 10 height 10
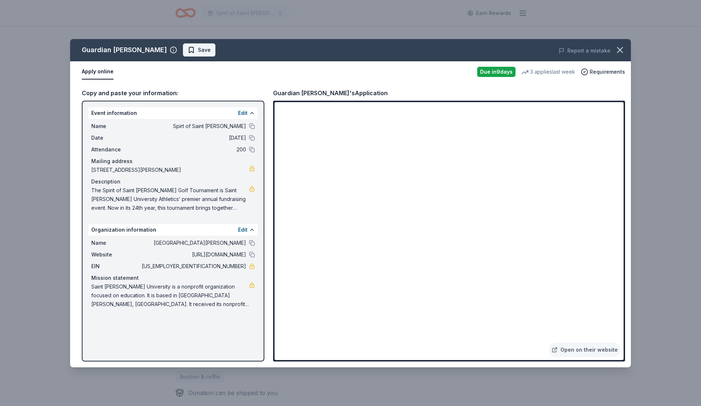
click at [198, 48] on span "Save" at bounding box center [204, 50] width 13 height 9
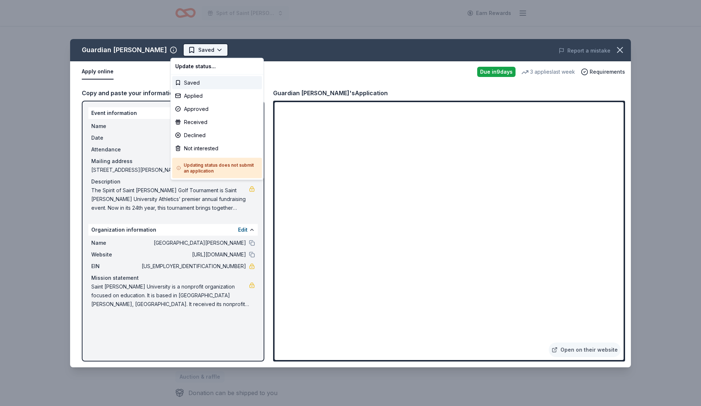
click at [201, 51] on html "Spirt of Saint Leo Earn Rewards Due in 9 days Share Guardian Angel Device New 3…" at bounding box center [350, 203] width 701 height 406
click at [194, 97] on div "Applied" at bounding box center [217, 95] width 90 height 13
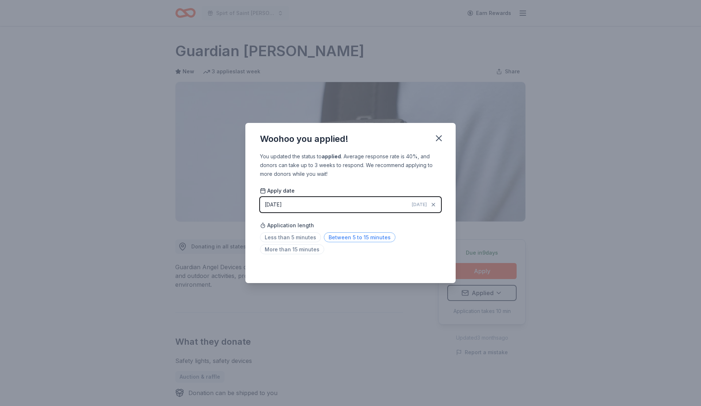
click at [330, 239] on span "Between 5 to 15 minutes" at bounding box center [360, 238] width 72 height 10
click at [440, 136] on icon "button" at bounding box center [439, 138] width 10 height 10
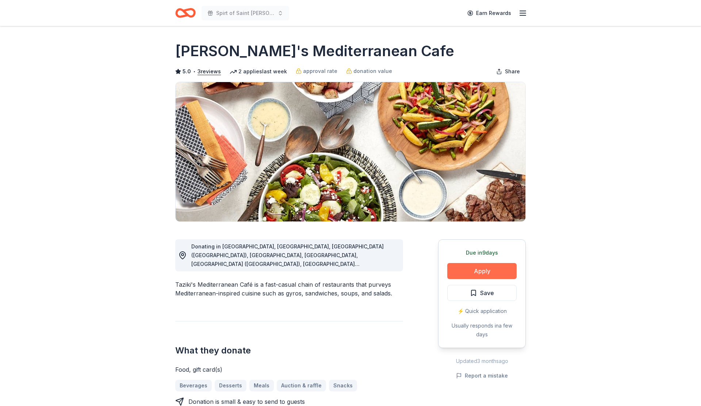
click at [494, 275] on button "Apply" at bounding box center [481, 271] width 69 height 16
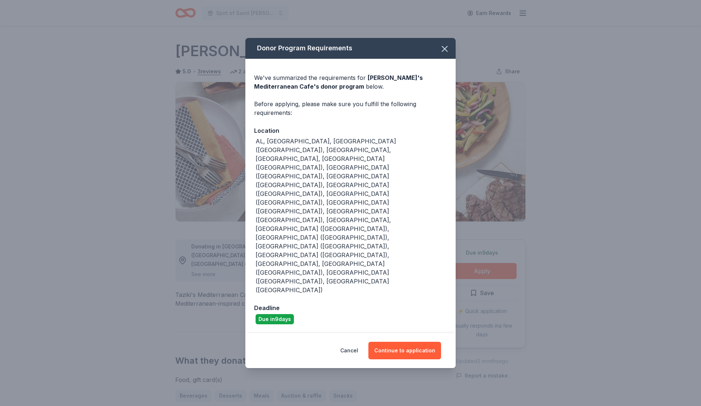
click at [416, 333] on div "Cancel Continue to application" at bounding box center [350, 350] width 210 height 35
click at [413, 342] on button "Continue to application" at bounding box center [404, 351] width 73 height 18
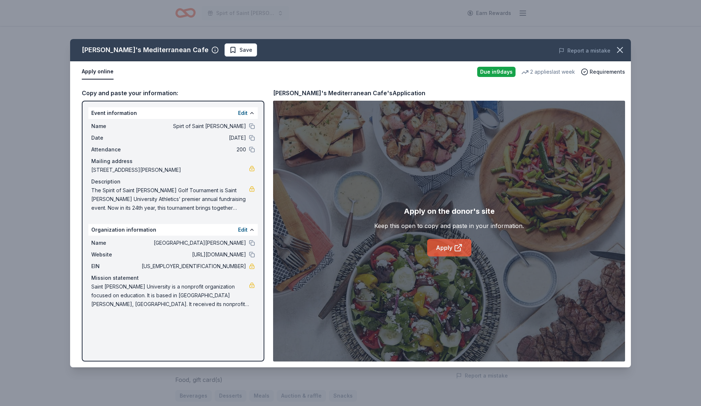
click at [460, 247] on icon at bounding box center [458, 247] width 9 height 9
click at [242, 229] on button "Edit" at bounding box center [242, 230] width 9 height 9
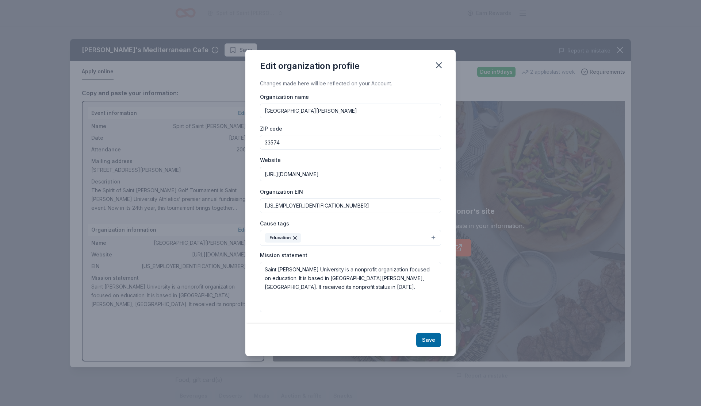
drag, startPoint x: 300, startPoint y: 206, endPoint x: 252, endPoint y: 205, distance: 48.2
click at [252, 205] on div "Changes made here will be reflected on your Account. Organization name Saint Le…" at bounding box center [350, 201] width 210 height 245
click at [437, 65] on icon "button" at bounding box center [439, 65] width 10 height 10
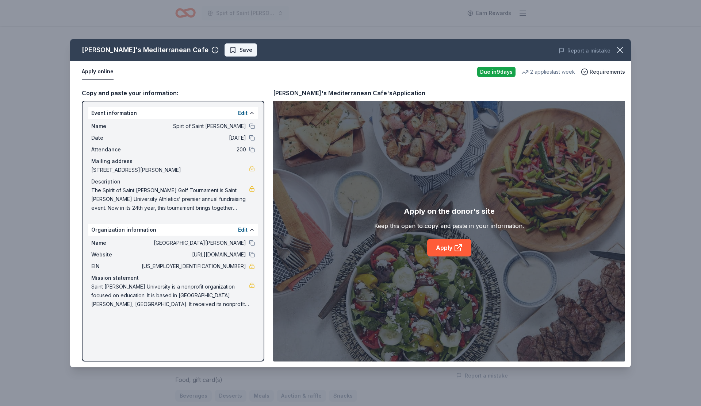
click at [239, 48] on span "Save" at bounding box center [245, 50] width 13 height 9
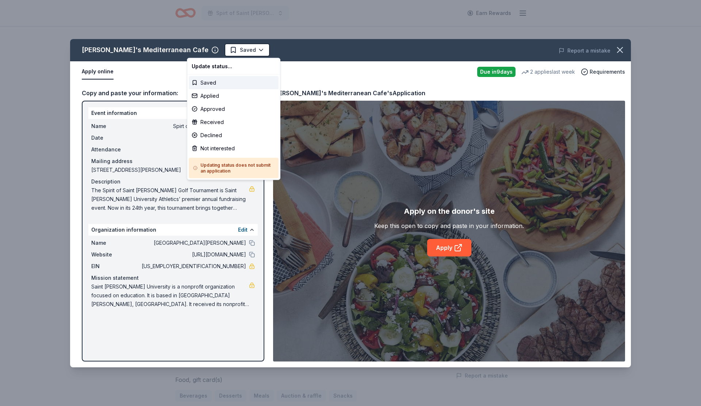
click at [209, 48] on html "Spirt of Saint Leo Earn Rewards Due in 9 days Share Taziki's Mediterranean Cafe…" at bounding box center [350, 203] width 701 height 406
click at [210, 96] on div "Applied" at bounding box center [234, 95] width 90 height 13
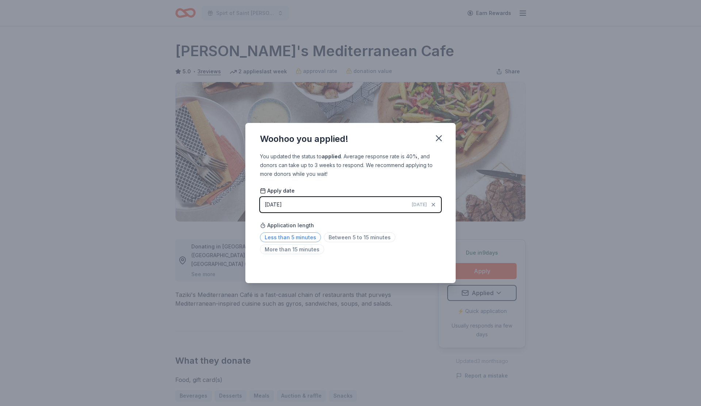
click at [304, 236] on span "Less than 5 minutes" at bounding box center [290, 238] width 61 height 10
click at [441, 139] on icon "button" at bounding box center [439, 138] width 10 height 10
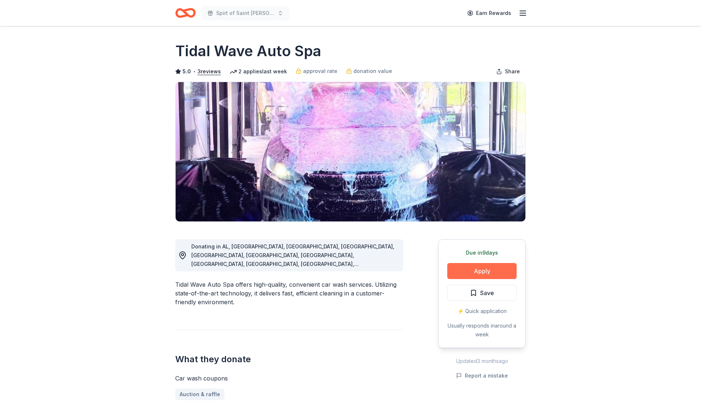
click at [509, 272] on button "Apply" at bounding box center [481, 271] width 69 height 16
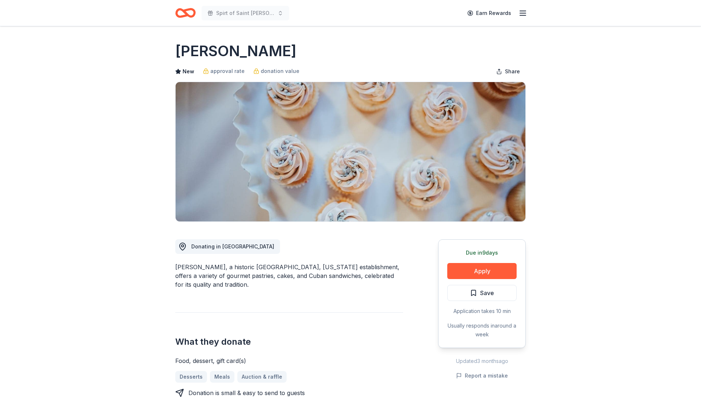
click at [505, 280] on div "Due [DATE] Apply Save Application takes 10 min Usually responds in around a week" at bounding box center [482, 293] width 88 height 109
click at [502, 272] on button "Apply" at bounding box center [481, 271] width 69 height 16
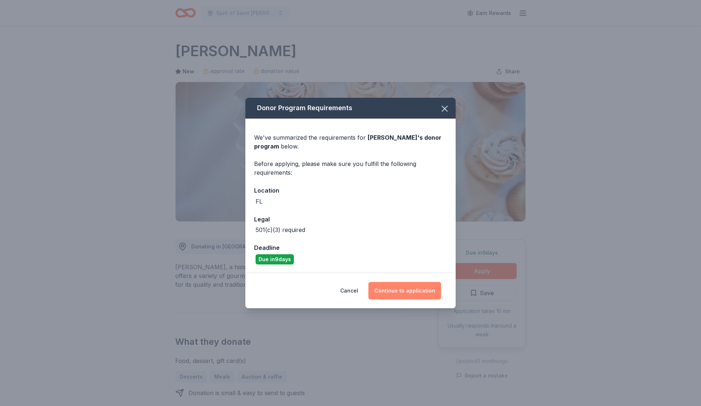
click at [430, 293] on button "Continue to application" at bounding box center [404, 291] width 73 height 18
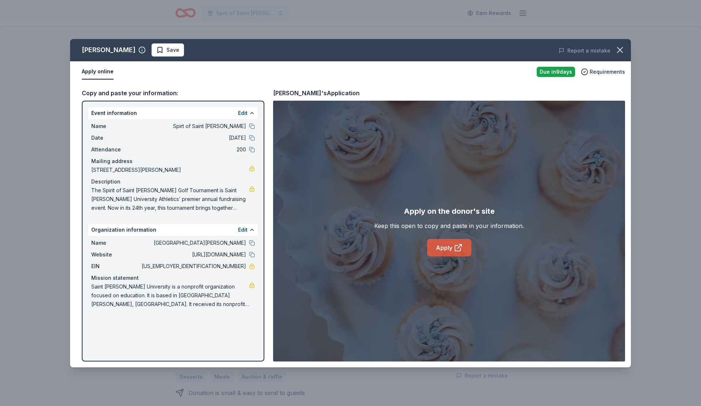
click at [453, 240] on link "Apply" at bounding box center [449, 248] width 44 height 18
click at [244, 230] on button "Edit" at bounding box center [242, 230] width 9 height 9
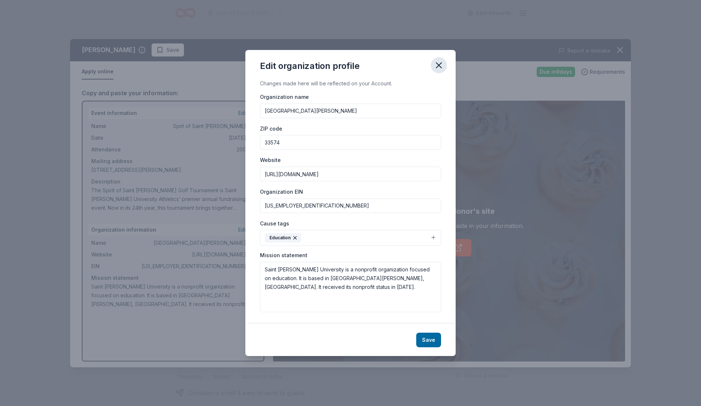
click at [435, 68] on icon "button" at bounding box center [439, 65] width 10 height 10
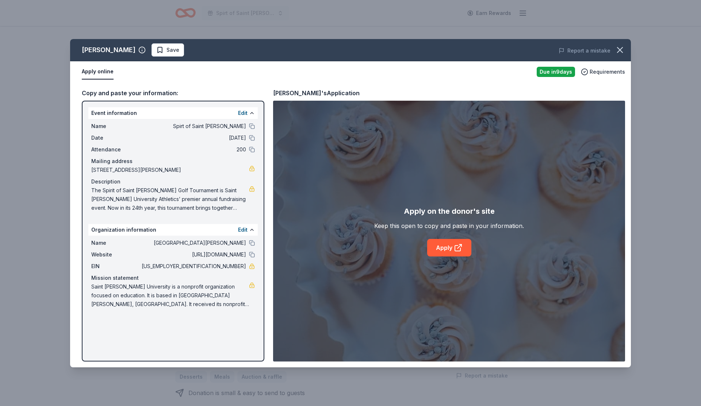
click at [236, 115] on div "Event information Edit" at bounding box center [172, 113] width 169 height 12
click at [242, 112] on button "Edit" at bounding box center [242, 113] width 9 height 9
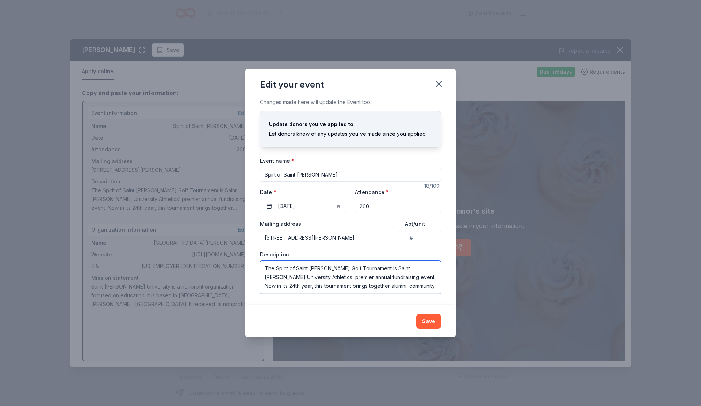
scroll to position [79, 0]
drag, startPoint x: 264, startPoint y: 270, endPoint x: 529, endPoint y: 315, distance: 269.2
click at [529, 315] on div "Edit your event Changes made here will update the Event too. Update donors you'…" at bounding box center [350, 203] width 701 height 406
click at [437, 81] on icon "button" at bounding box center [439, 84] width 10 height 10
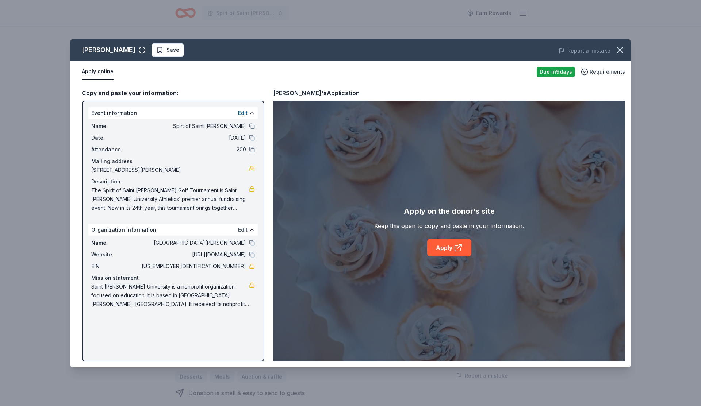
click at [242, 233] on button "Edit" at bounding box center [242, 230] width 9 height 9
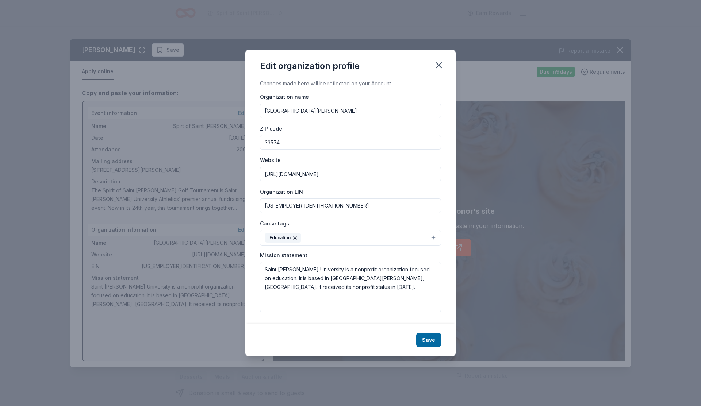
drag, startPoint x: 318, startPoint y: 206, endPoint x: 225, endPoint y: 206, distance: 92.7
click at [225, 206] on div "Edit organization profile Changes made here will be reflected on your Account. …" at bounding box center [350, 203] width 701 height 406
click at [444, 59] on button "button" at bounding box center [439, 65] width 16 height 16
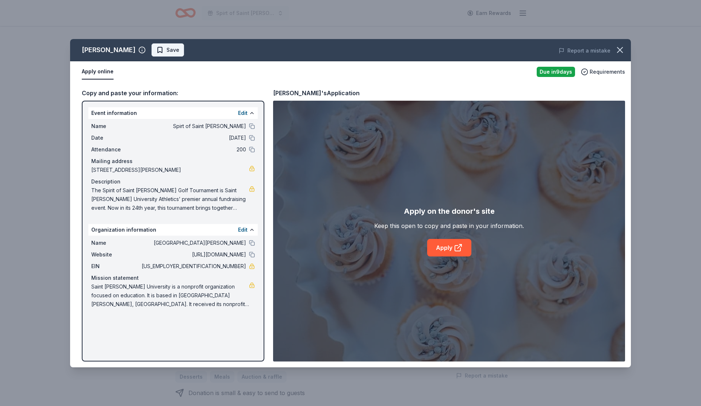
click at [166, 50] on span "Save" at bounding box center [172, 50] width 13 height 9
click at [169, 50] on html "Spirt of Saint Leo Earn Rewards Due in 9 days Share Alessi Bakery New approval …" at bounding box center [350, 203] width 701 height 406
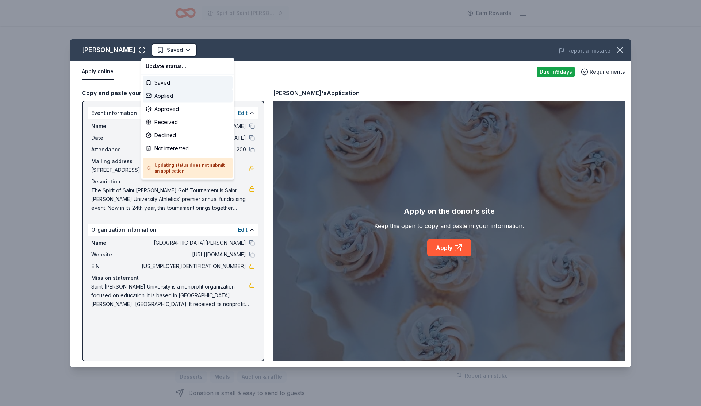
click at [176, 95] on div "Applied" at bounding box center [188, 95] width 90 height 13
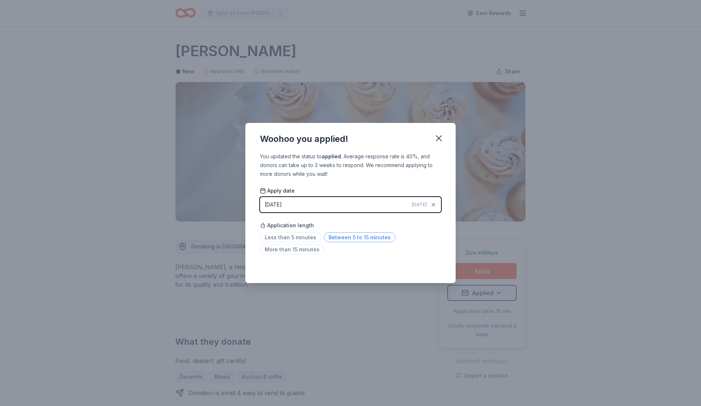
click at [335, 237] on span "Between 5 to 15 minutes" at bounding box center [360, 238] width 72 height 10
click at [436, 138] on icon "button" at bounding box center [439, 138] width 10 height 10
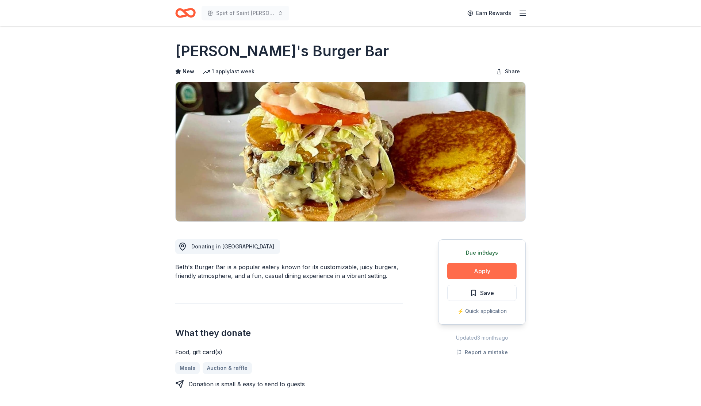
click at [483, 276] on button "Apply" at bounding box center [481, 271] width 69 height 16
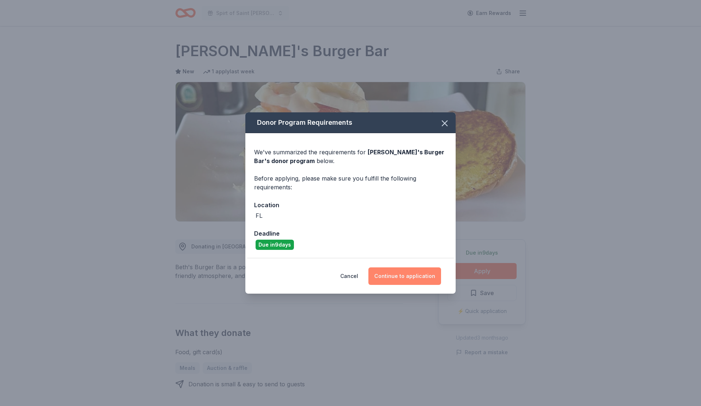
click at [421, 274] on button "Continue to application" at bounding box center [404, 277] width 73 height 18
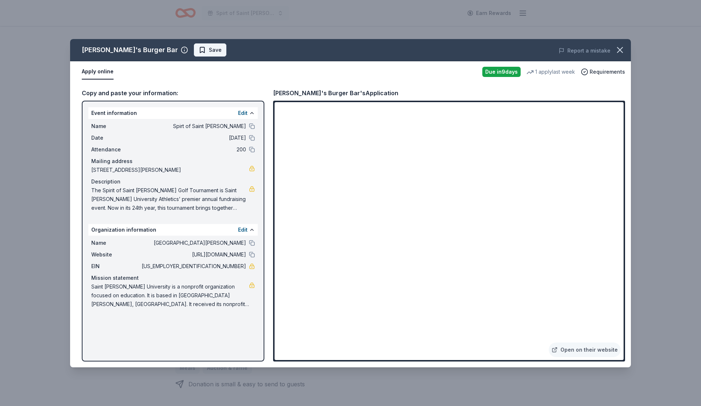
click at [199, 47] on span "Save" at bounding box center [210, 50] width 23 height 9
click at [172, 51] on html "Spirt of Saint [PERSON_NAME] Earn Rewards Due [DATE] Share Beth's Burger Bar Ne…" at bounding box center [350, 203] width 701 height 406
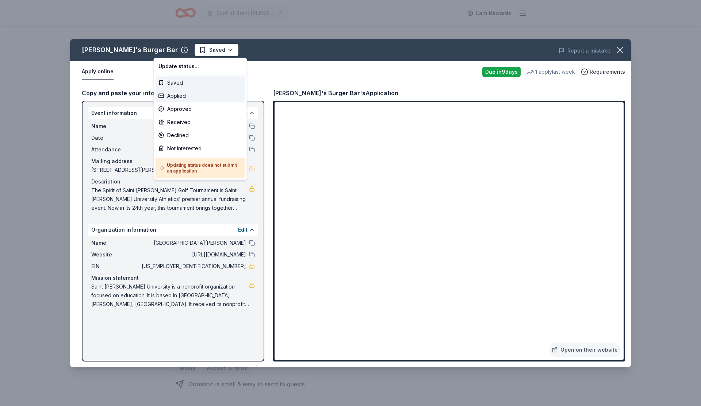
click at [173, 99] on div "Applied" at bounding box center [201, 95] width 90 height 13
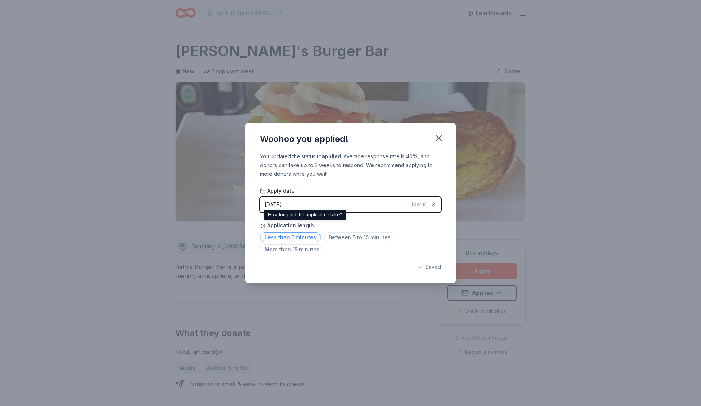
click at [291, 239] on span "Less than 5 minutes" at bounding box center [290, 238] width 61 height 10
click at [441, 141] on icon "button" at bounding box center [439, 138] width 10 height 10
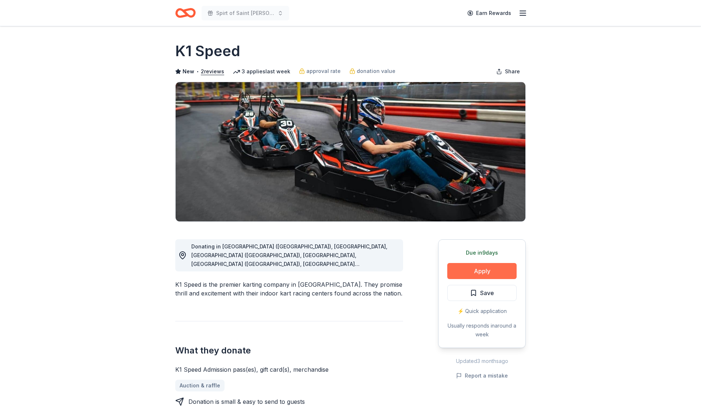
click at [497, 270] on button "Apply" at bounding box center [481, 271] width 69 height 16
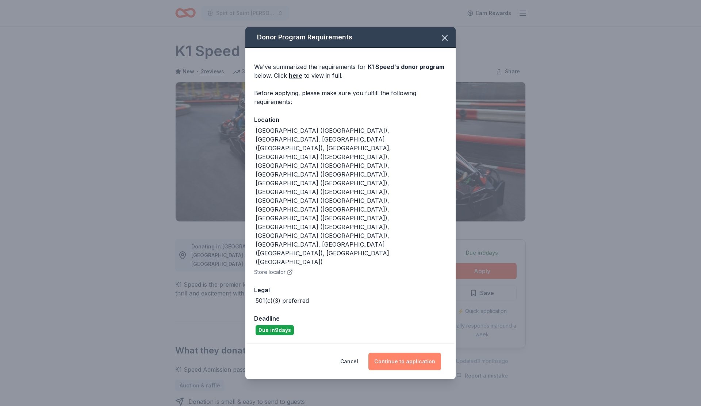
click at [396, 353] on button "Continue to application" at bounding box center [404, 362] width 73 height 18
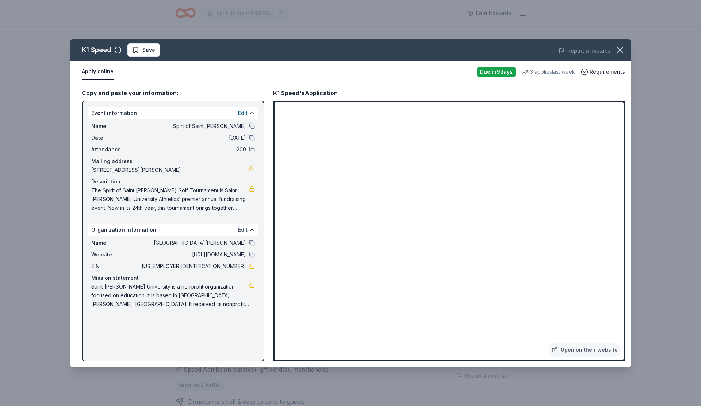
click at [242, 228] on button "Edit" at bounding box center [242, 230] width 9 height 9
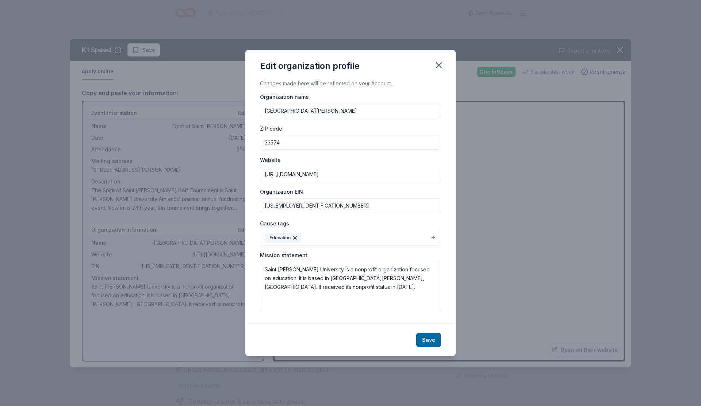
drag, startPoint x: 303, startPoint y: 207, endPoint x: 239, endPoint y: 207, distance: 63.2
click at [239, 207] on div "Edit organization profile Changes made here will be reflected on your Account. …" at bounding box center [350, 203] width 701 height 406
click at [435, 64] on icon "button" at bounding box center [439, 65] width 10 height 10
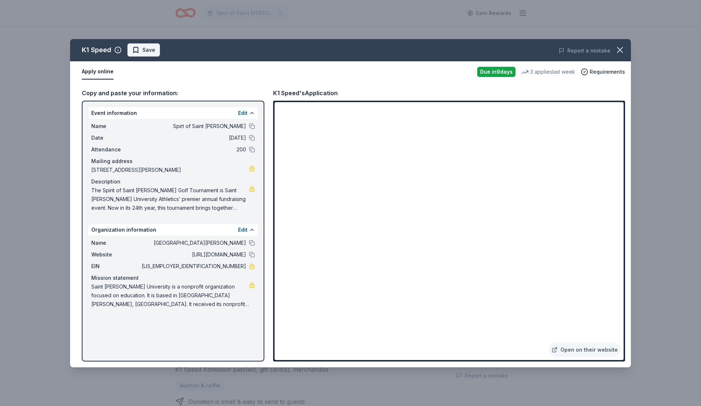
click at [135, 51] on span "Save" at bounding box center [143, 50] width 23 height 9
click at [147, 50] on html "Spirt of Saint [PERSON_NAME] Earn Rewards Due [DATE] Share K1 Speed New • 2 rev…" at bounding box center [350, 203] width 701 height 406
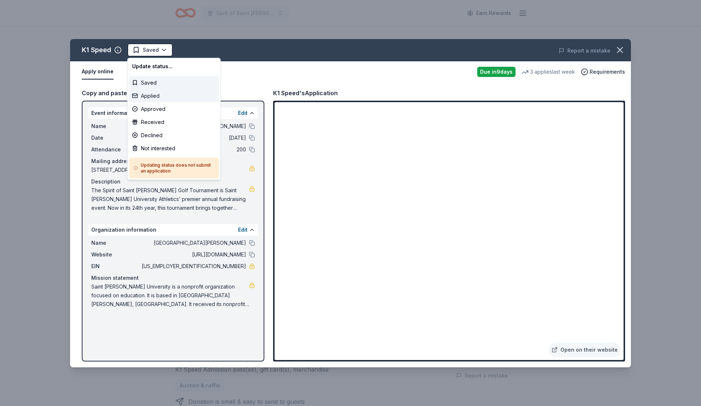
click at [145, 97] on div "Applied" at bounding box center [174, 95] width 90 height 13
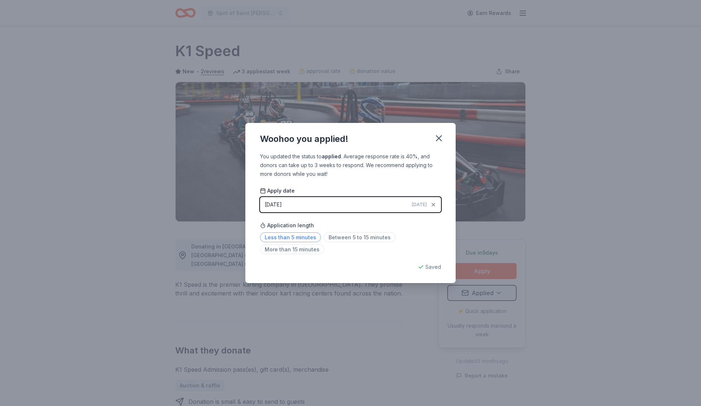
click at [304, 240] on span "Less than 5 minutes" at bounding box center [290, 238] width 61 height 10
click at [435, 135] on icon "button" at bounding box center [439, 138] width 10 height 10
